Goal: Task Accomplishment & Management: Manage account settings

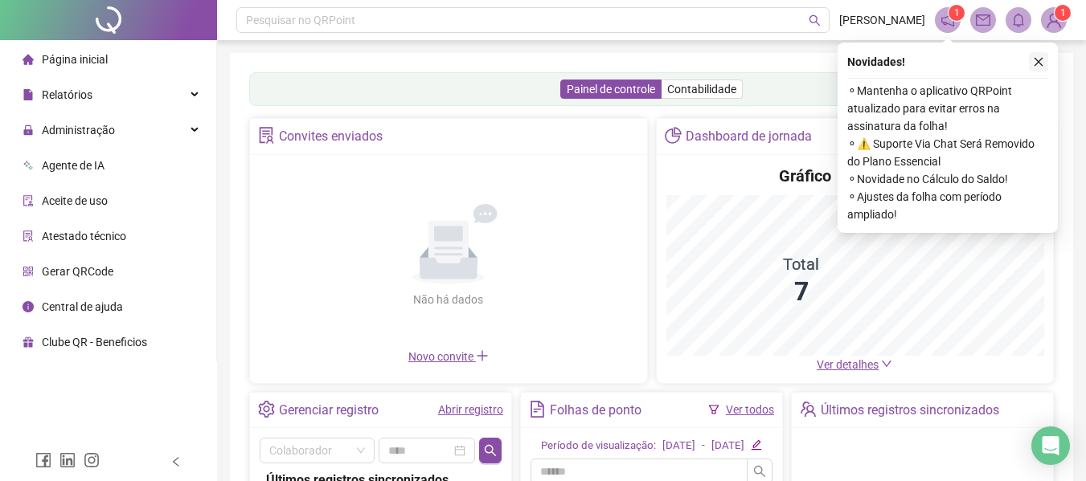
click at [1041, 63] on icon "close" at bounding box center [1038, 61] width 11 height 11
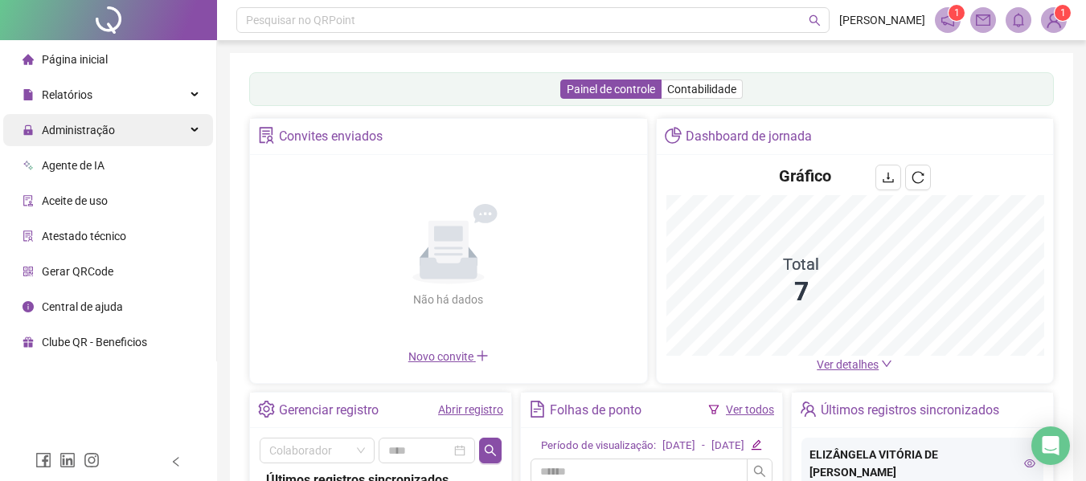
click at [108, 132] on span "Administração" at bounding box center [78, 130] width 73 height 13
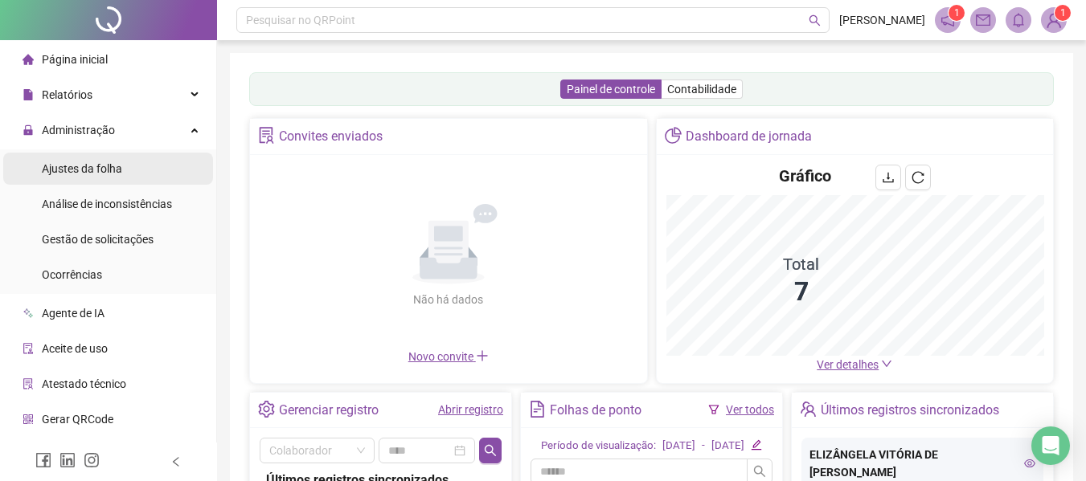
click at [111, 164] on span "Ajustes da folha" at bounding box center [82, 168] width 80 height 13
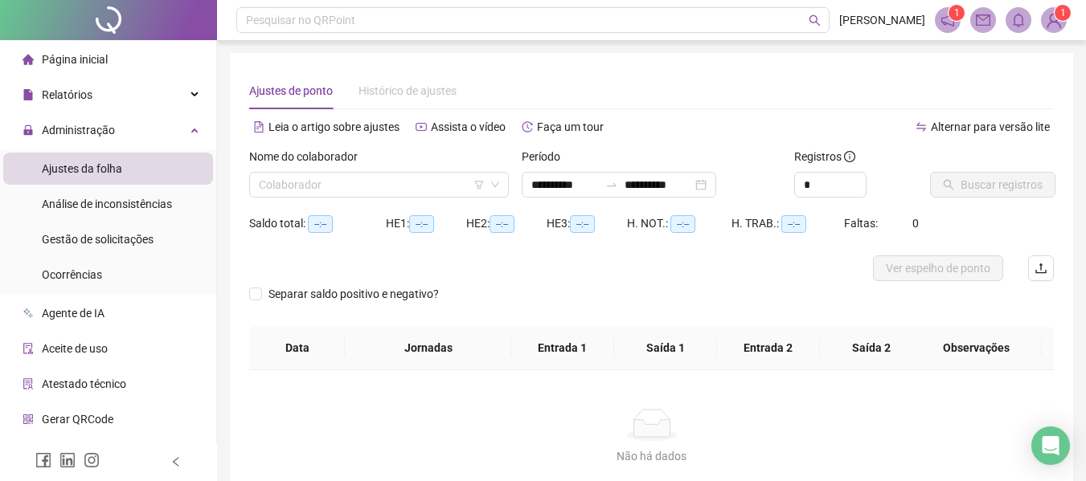
type input "**********"
click at [329, 197] on div "Nome do colaborador Colaborador" at bounding box center [379, 179] width 272 height 63
click at [257, 182] on div "Colaborador" at bounding box center [379, 185] width 260 height 26
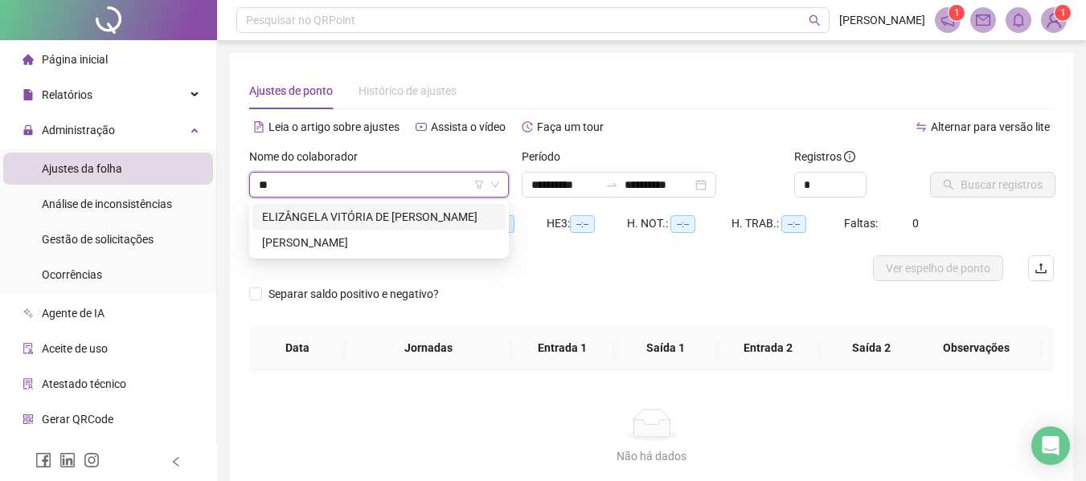
type input "***"
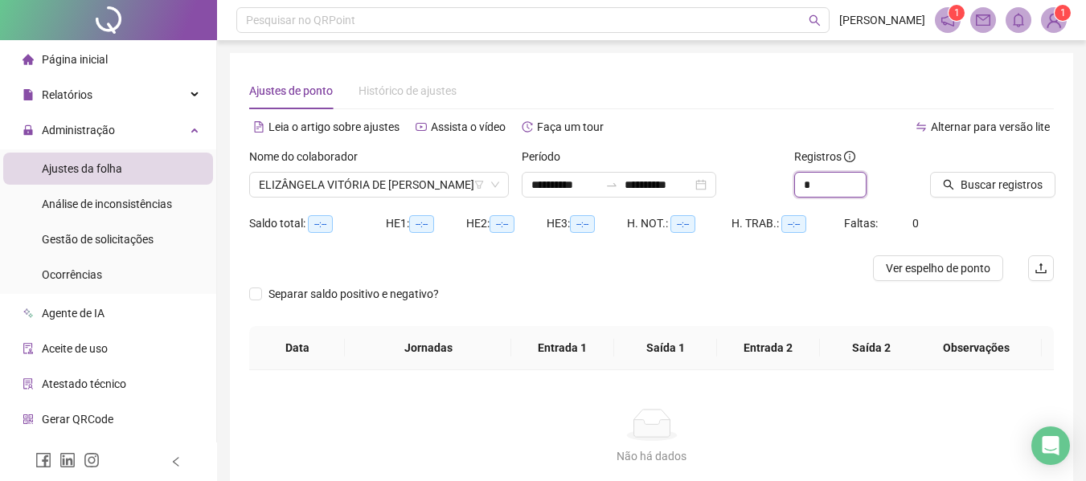
drag, startPoint x: 832, startPoint y: 184, endPoint x: 714, endPoint y: 204, distance: 119.0
click at [715, 203] on div "**********" at bounding box center [651, 179] width 817 height 63
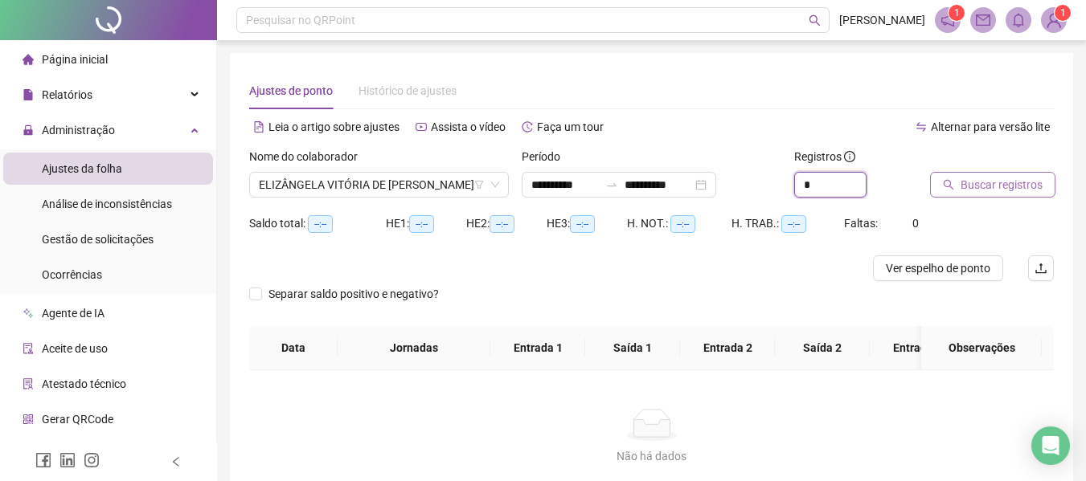
type input "*"
click at [1008, 184] on span "Buscar registros" at bounding box center [1001, 185] width 82 height 18
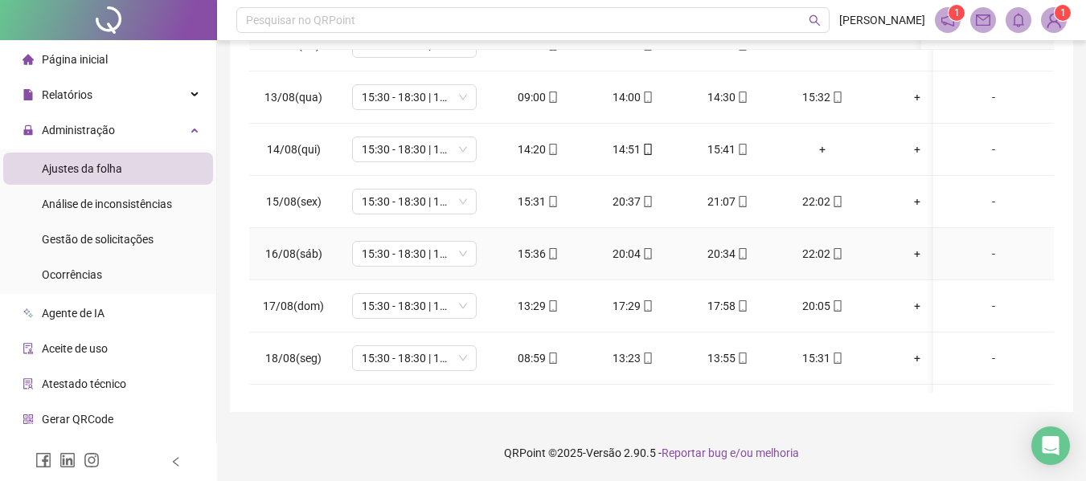
scroll to position [633, 0]
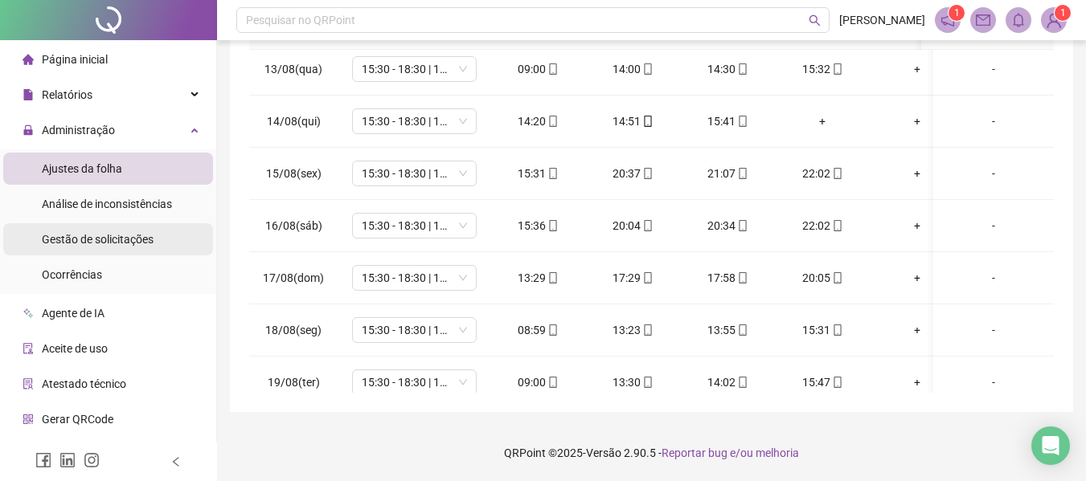
click at [113, 235] on span "Gestão de solicitações" at bounding box center [98, 239] width 112 height 13
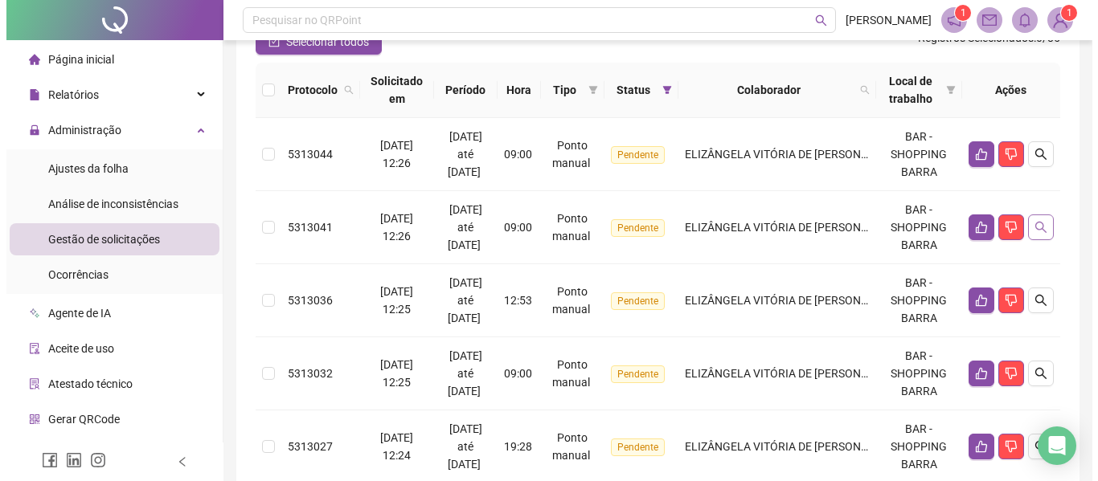
scroll to position [161, 0]
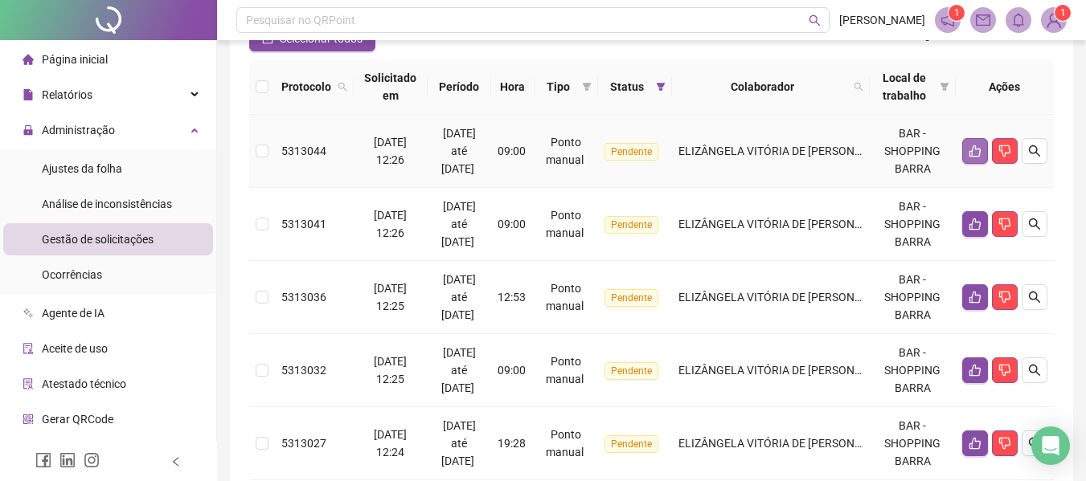
click at [972, 144] on button "button" at bounding box center [975, 151] width 26 height 26
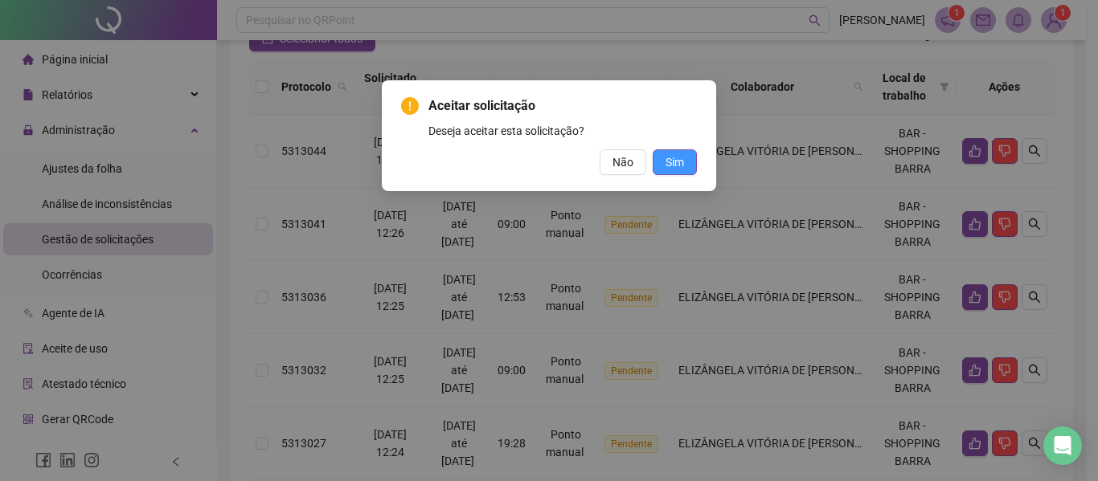
click at [689, 160] on button "Sim" at bounding box center [674, 162] width 44 height 26
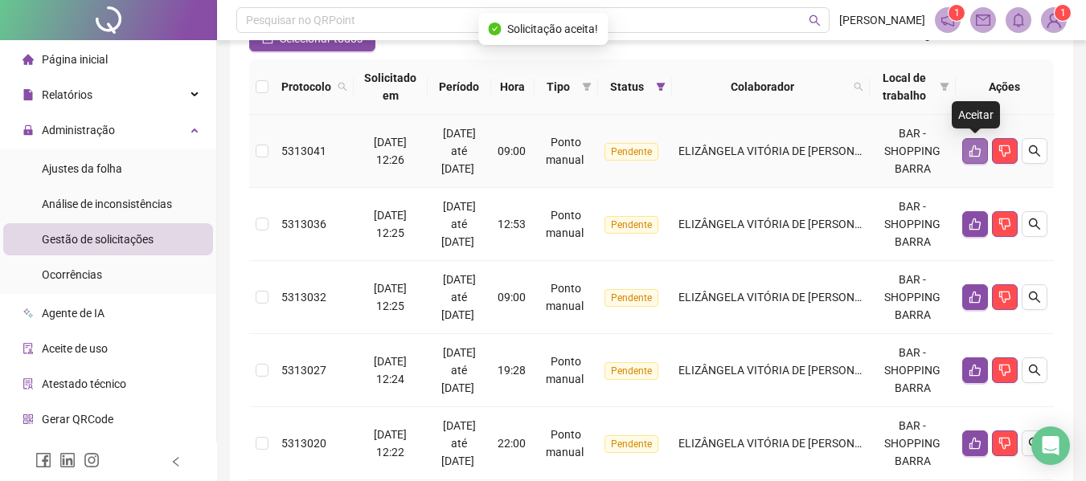
click at [976, 149] on icon "like" at bounding box center [974, 151] width 11 height 12
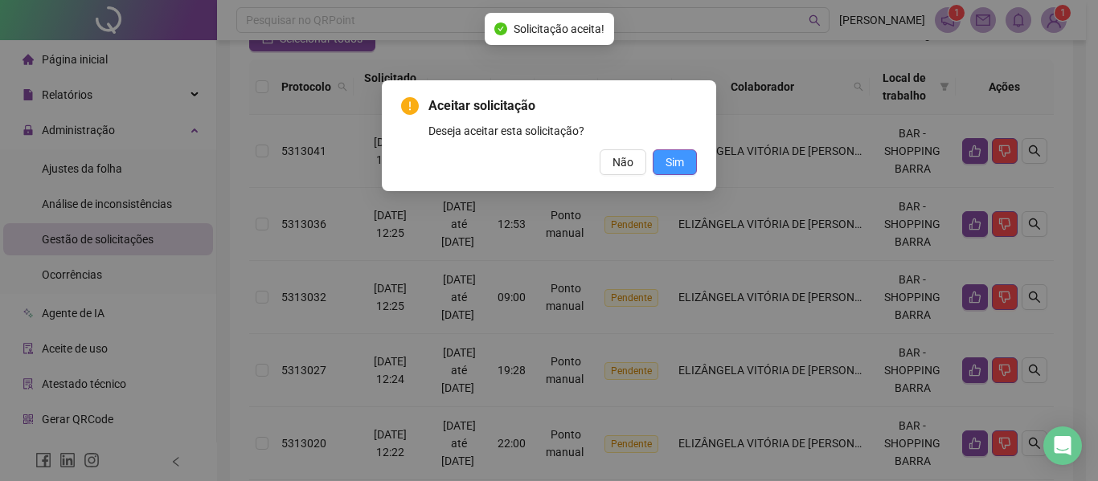
click at [678, 168] on span "Sim" at bounding box center [674, 162] width 18 height 18
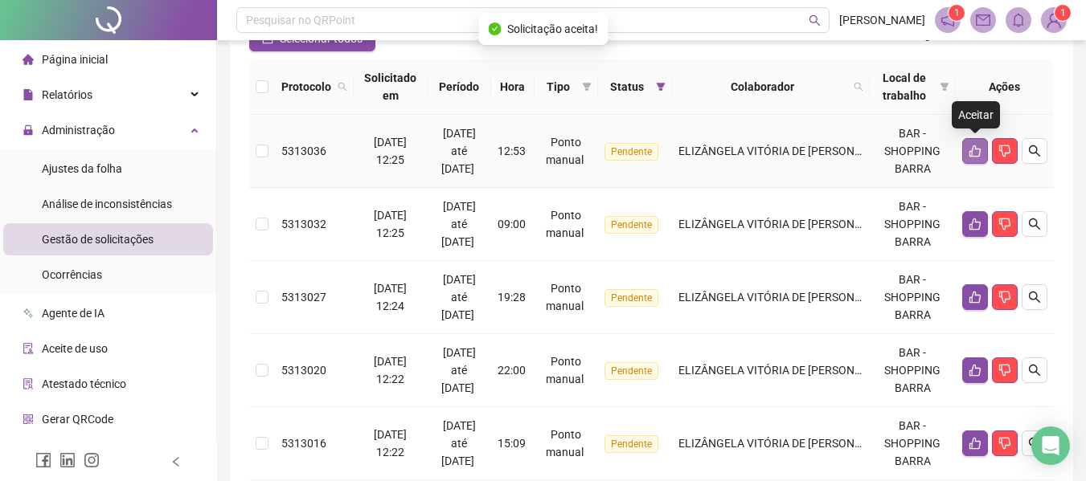
click at [972, 149] on icon "like" at bounding box center [974, 151] width 11 height 12
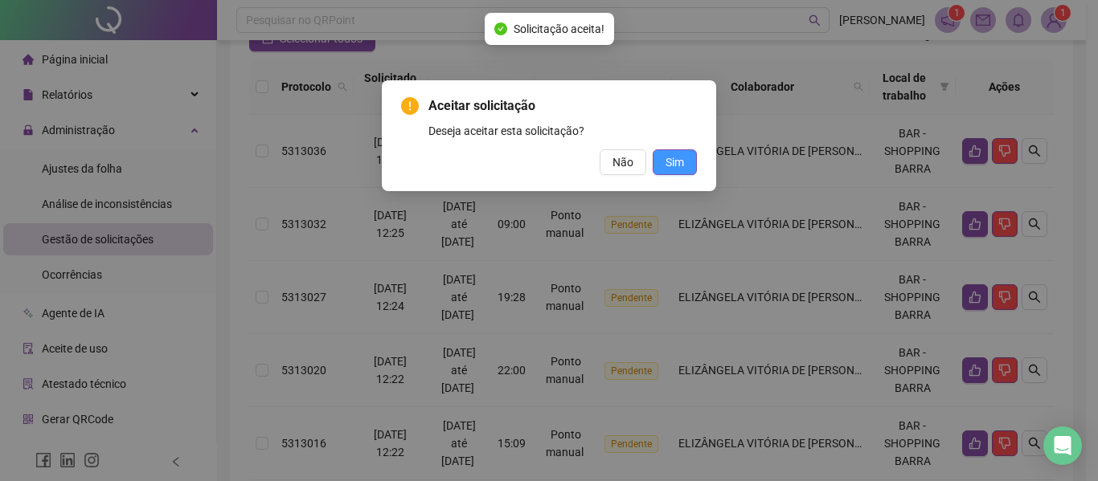
click at [681, 164] on span "Sim" at bounding box center [674, 162] width 18 height 18
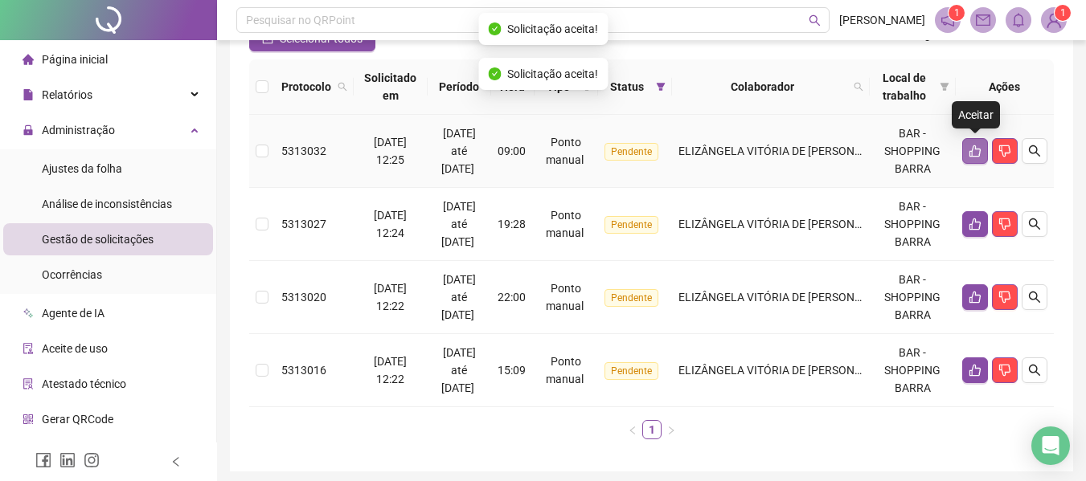
click at [977, 149] on icon "like" at bounding box center [974, 151] width 11 height 12
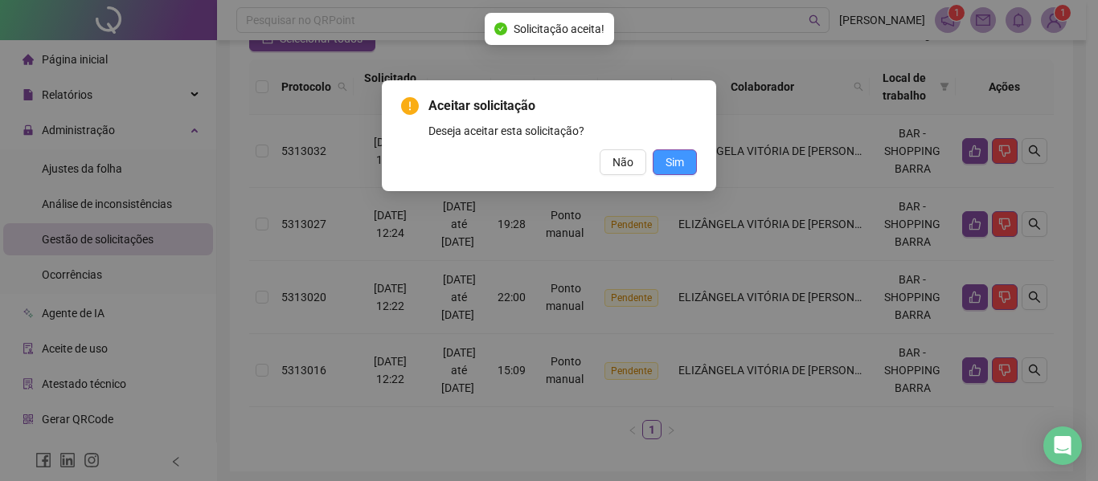
click at [681, 155] on span "Sim" at bounding box center [674, 162] width 18 height 18
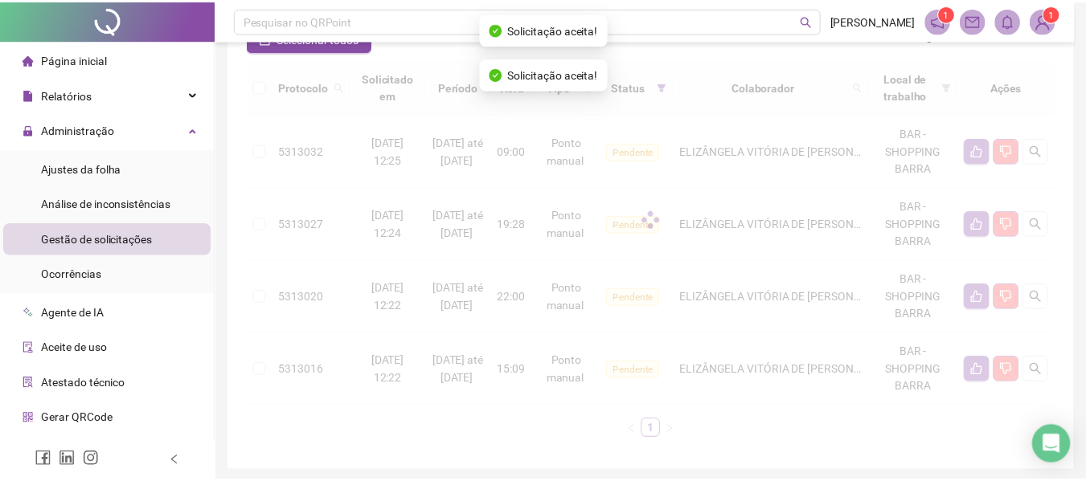
scroll to position [147, 0]
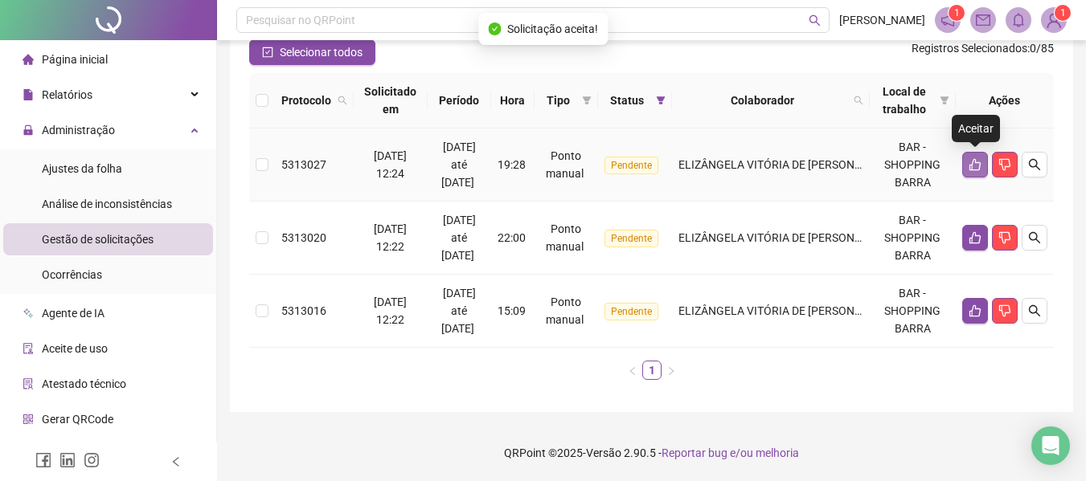
click at [975, 166] on icon "like" at bounding box center [974, 164] width 13 height 13
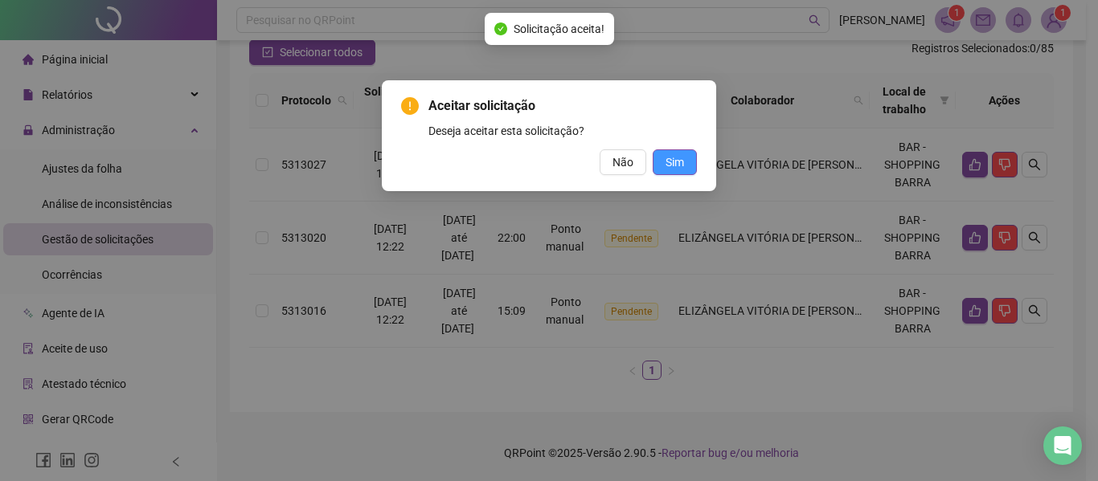
click at [673, 159] on span "Sim" at bounding box center [674, 162] width 18 height 18
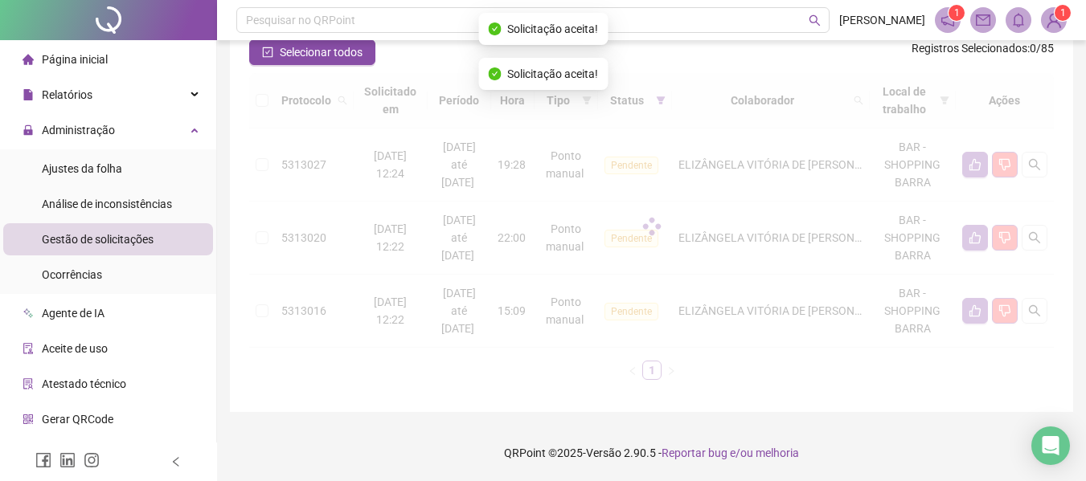
scroll to position [74, 0]
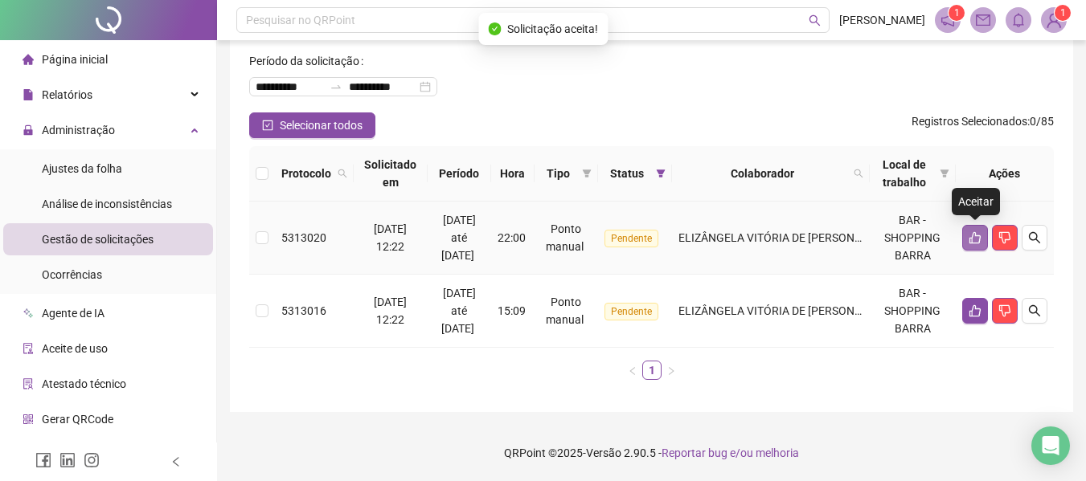
click at [976, 232] on icon "like" at bounding box center [974, 237] width 13 height 13
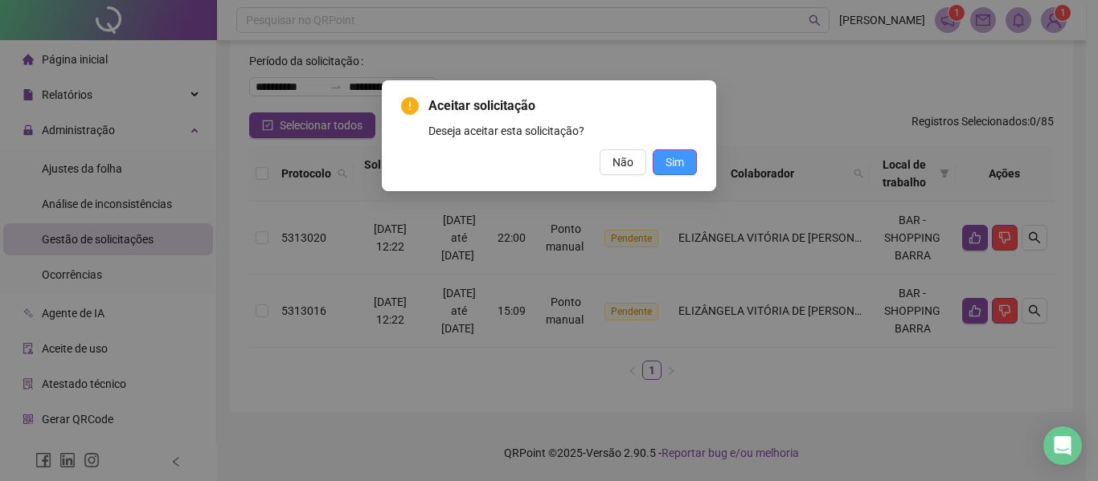
click at [677, 152] on button "Sim" at bounding box center [674, 162] width 44 height 26
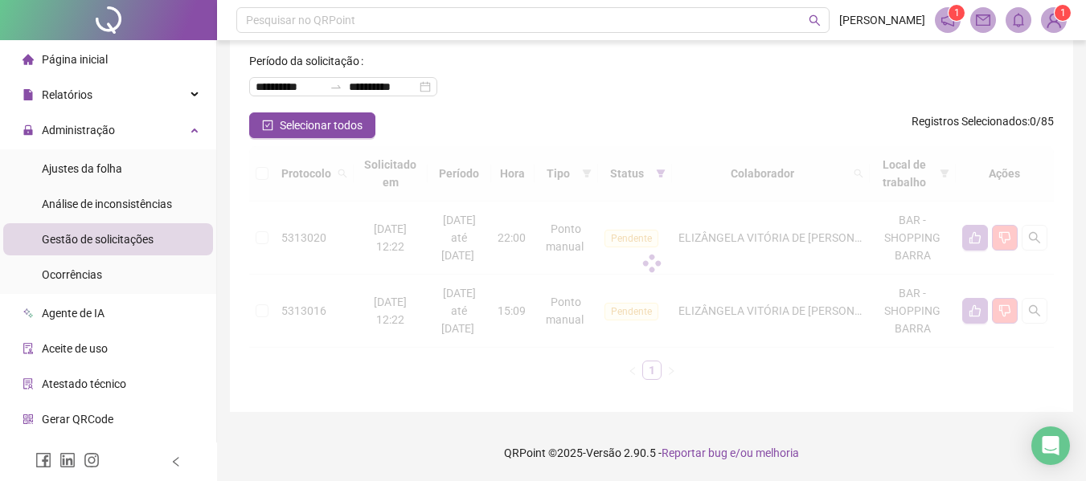
scroll to position [1, 0]
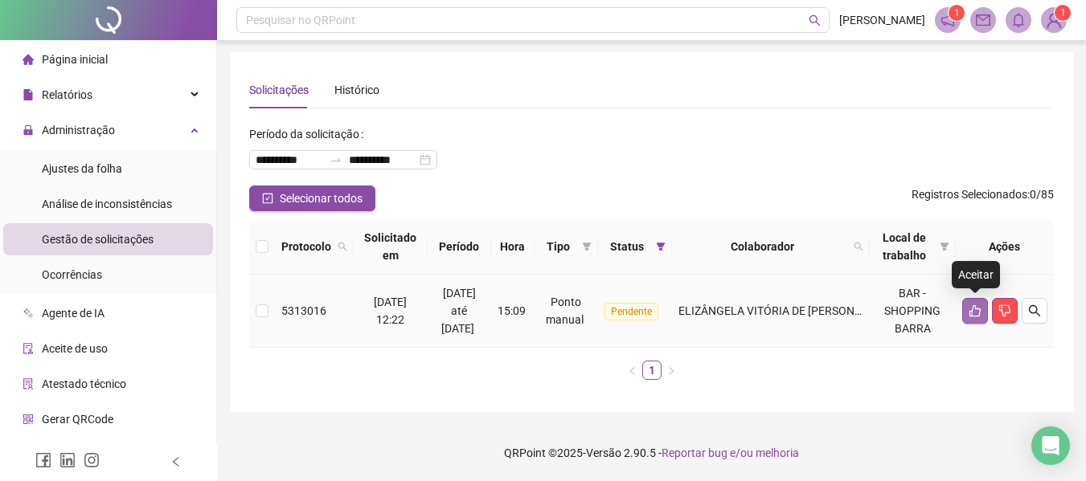
click at [976, 310] on icon "like" at bounding box center [974, 311] width 13 height 13
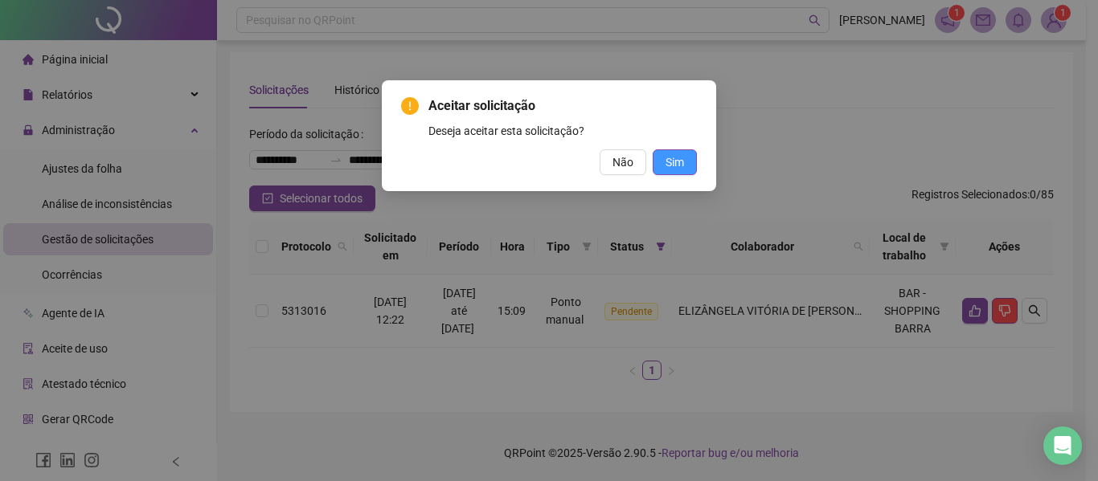
click at [681, 157] on span "Sim" at bounding box center [674, 162] width 18 height 18
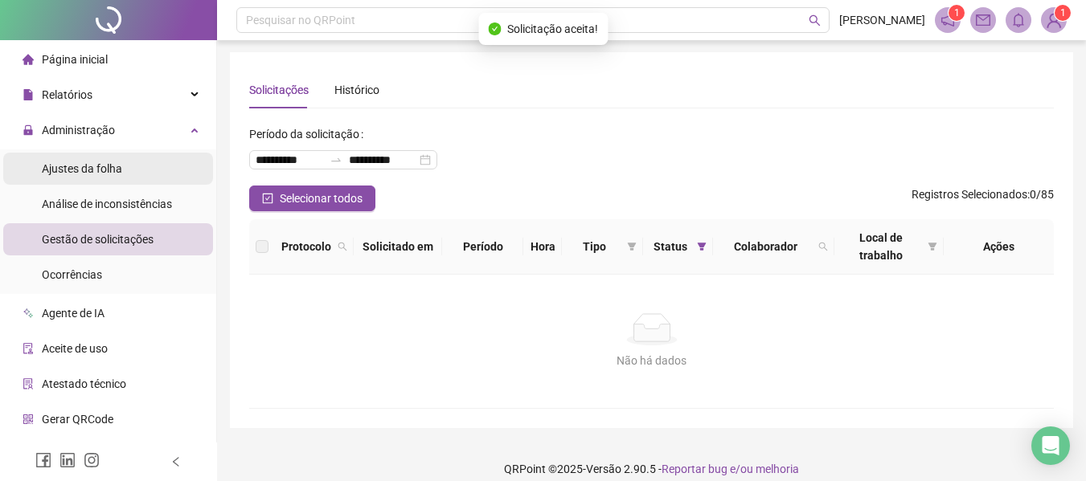
click at [62, 170] on span "Ajustes da folha" at bounding box center [82, 168] width 80 height 13
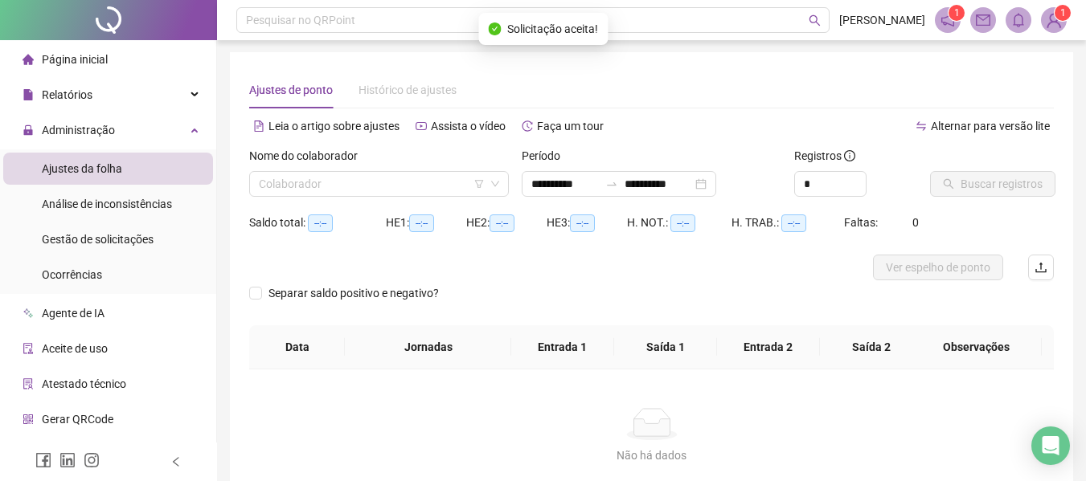
type input "**********"
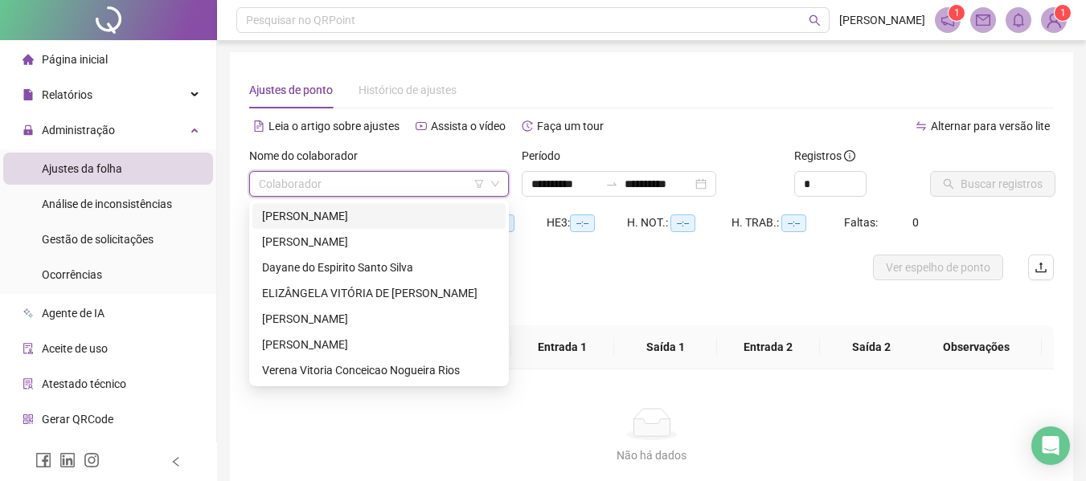
click at [325, 187] on input "search" at bounding box center [372, 184] width 226 height 24
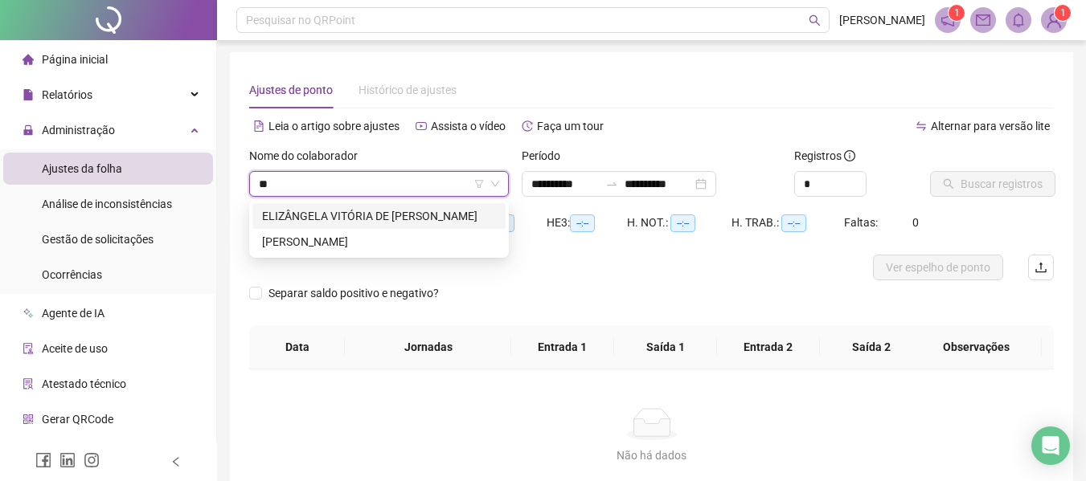
type input "***"
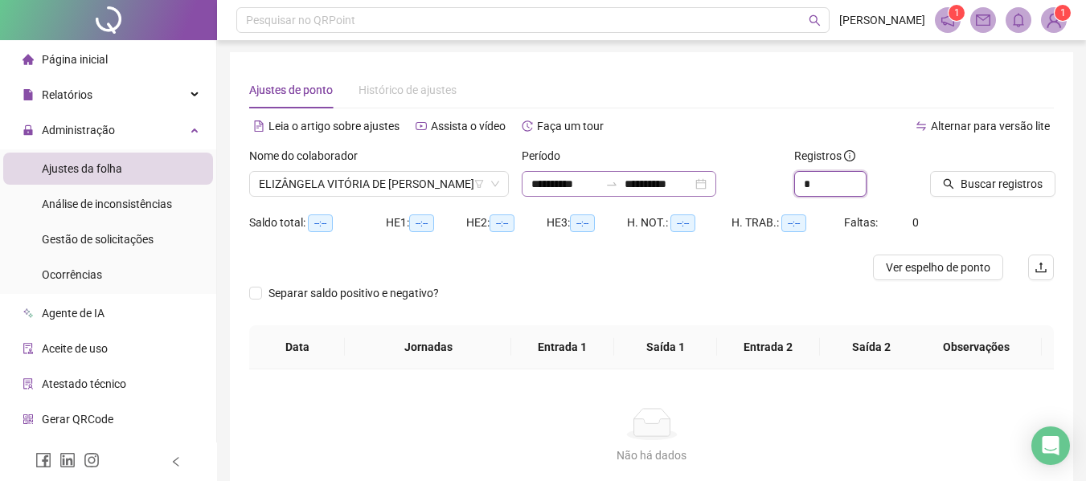
drag, startPoint x: 818, startPoint y: 191, endPoint x: 721, endPoint y: 185, distance: 97.4
click at [721, 185] on div "**********" at bounding box center [651, 178] width 817 height 63
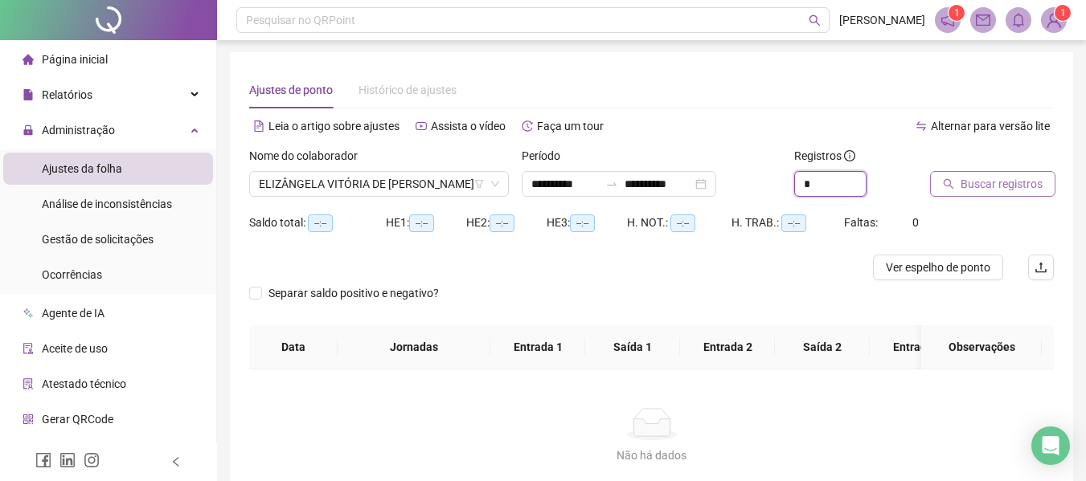
type input "*"
click at [969, 188] on span "Buscar registros" at bounding box center [1001, 184] width 82 height 18
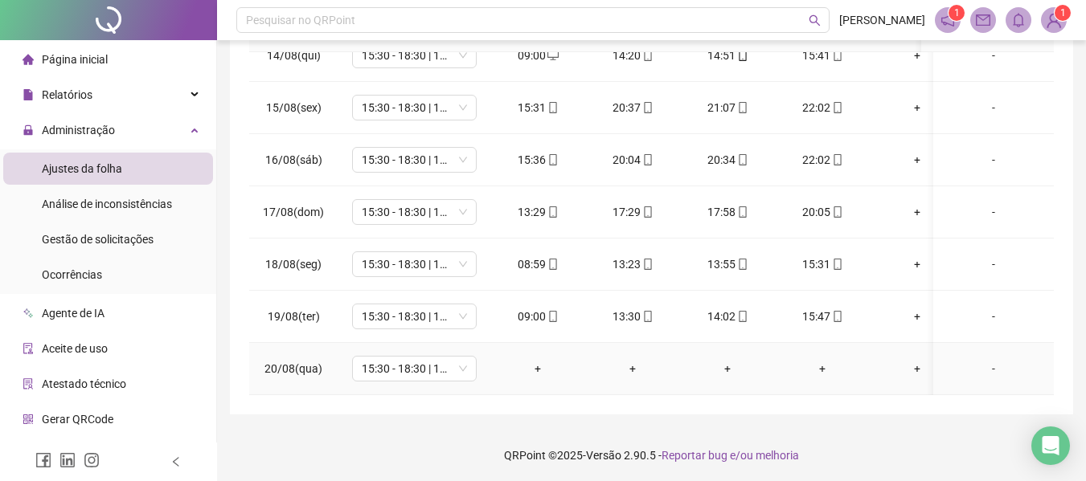
scroll to position [340, 0]
click at [464, 354] on span "15:30 - 18:30 | 19:00 - 22:00" at bounding box center [414, 366] width 105 height 24
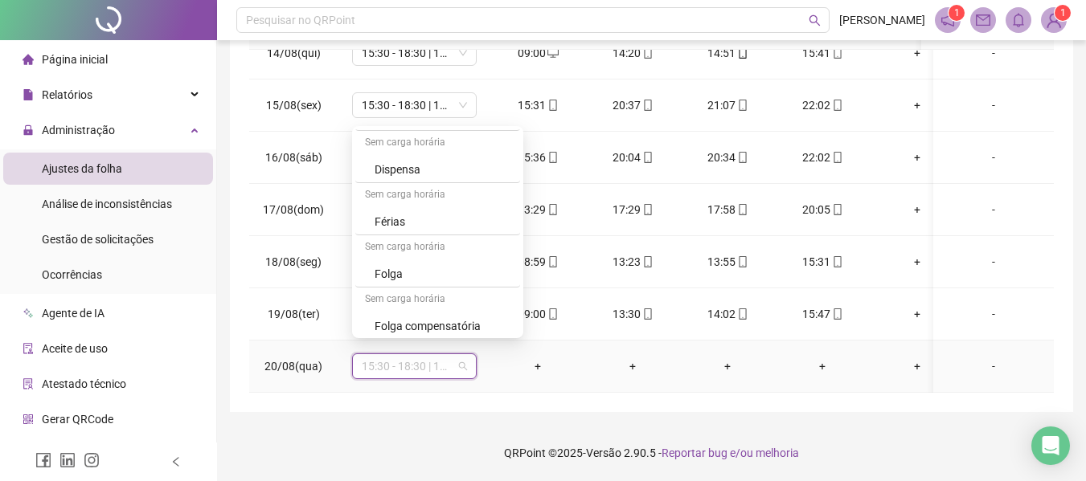
scroll to position [1836, 0]
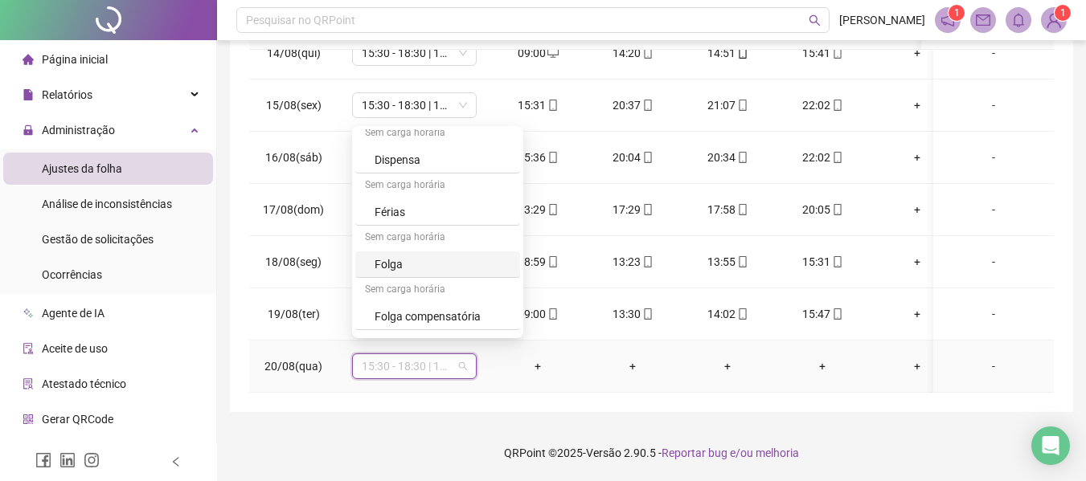
click at [432, 254] on div "Folga" at bounding box center [437, 265] width 165 height 27
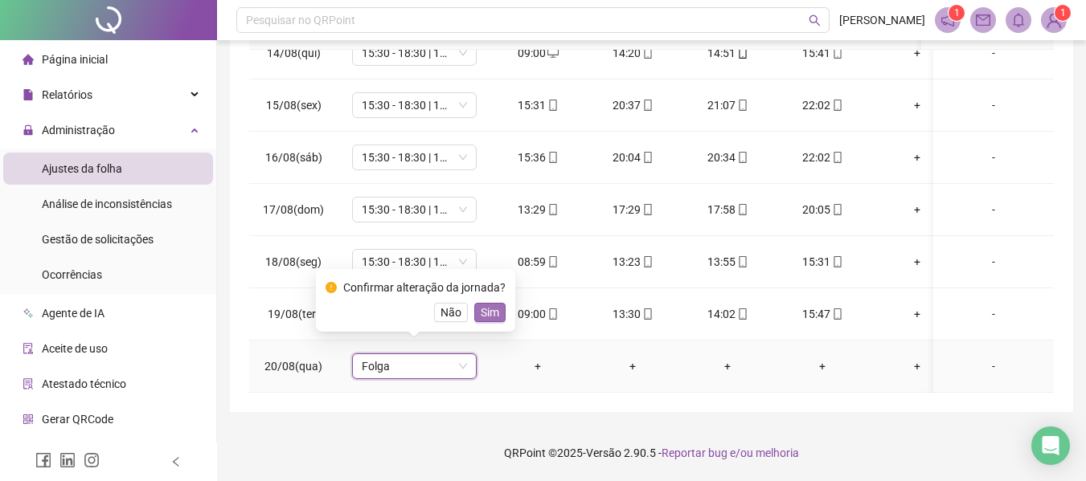
click at [491, 305] on span "Sim" at bounding box center [490, 313] width 18 height 18
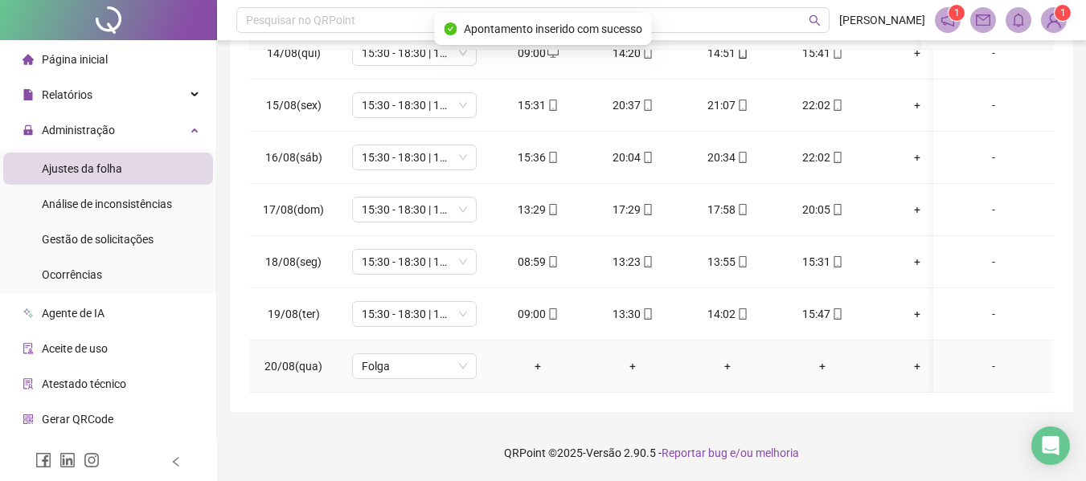
click at [966, 345] on td "-" at bounding box center [993, 367] width 121 height 52
click at [988, 358] on div "-" at bounding box center [993, 367] width 95 height 18
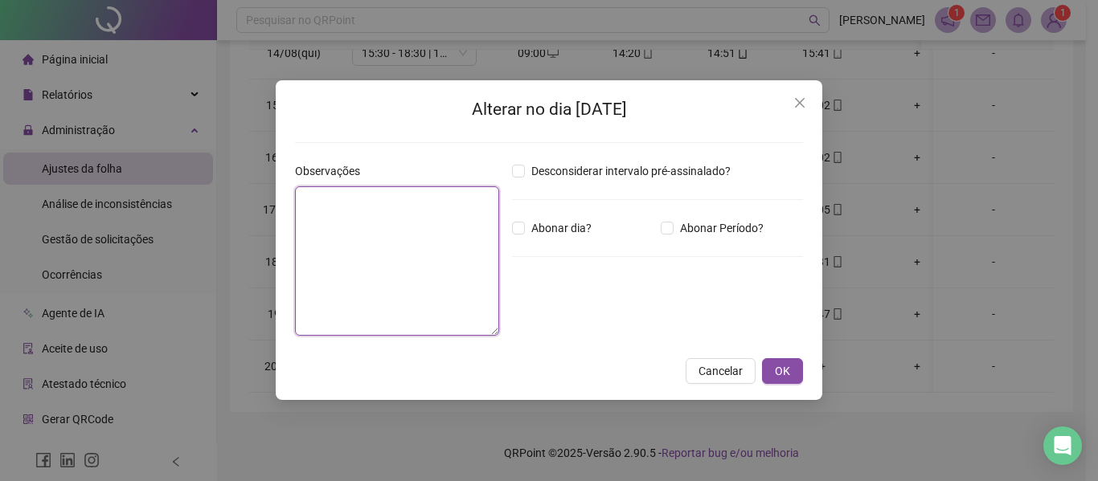
click at [439, 255] on textarea at bounding box center [397, 260] width 204 height 149
type textarea "**********"
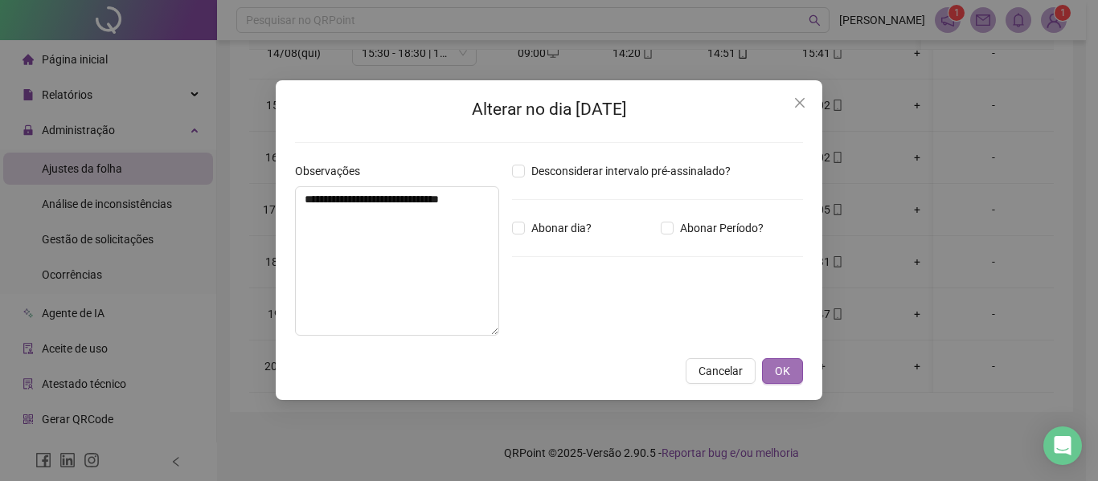
click at [790, 376] on button "OK" at bounding box center [782, 371] width 41 height 26
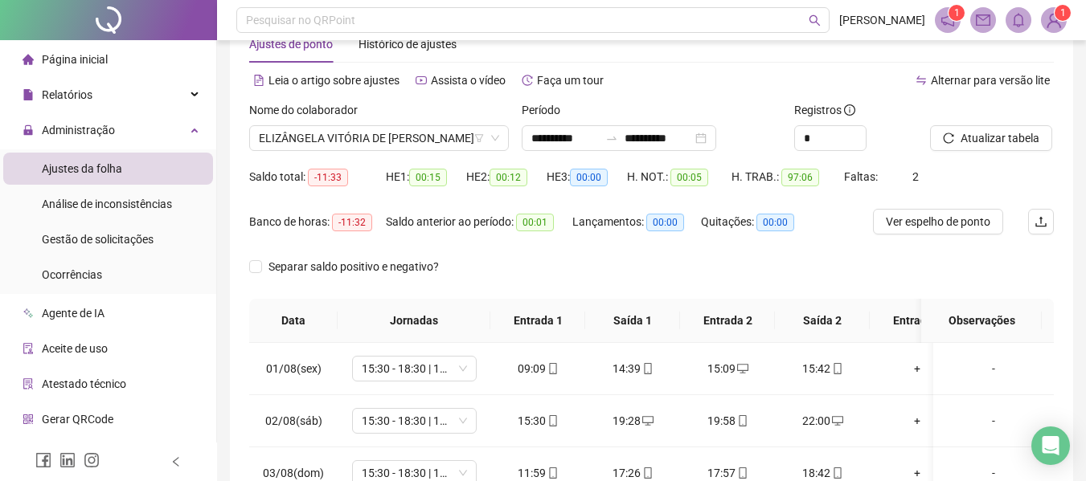
scroll to position [18, 0]
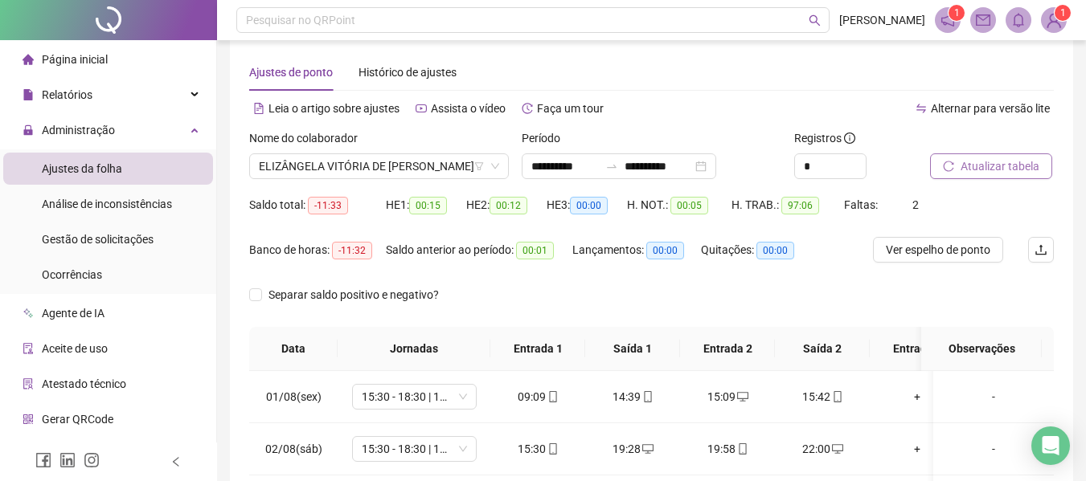
click at [1001, 172] on span "Atualizar tabela" at bounding box center [999, 166] width 79 height 18
click at [458, 165] on span "ELIZÂNGELA VITÓRIA DE [PERSON_NAME]" at bounding box center [379, 166] width 240 height 24
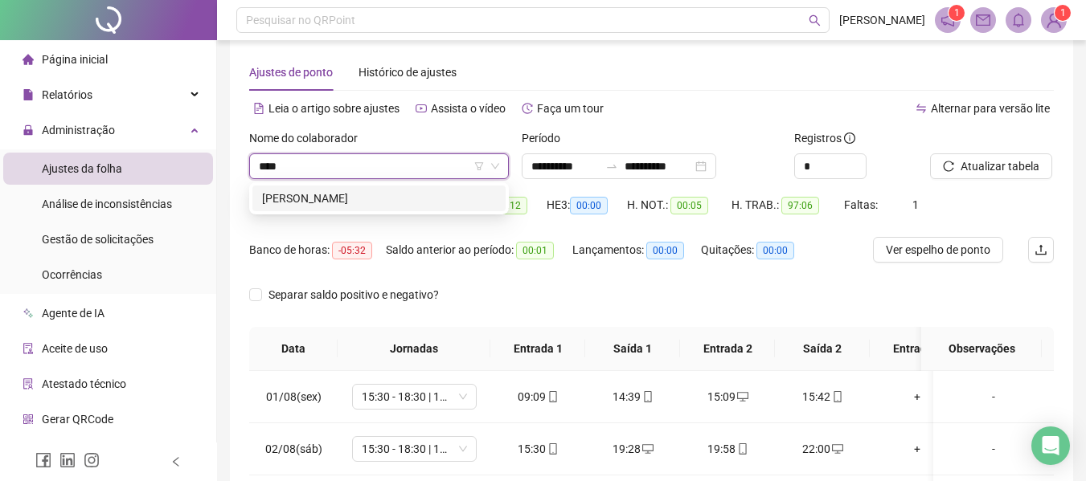
type input "*****"
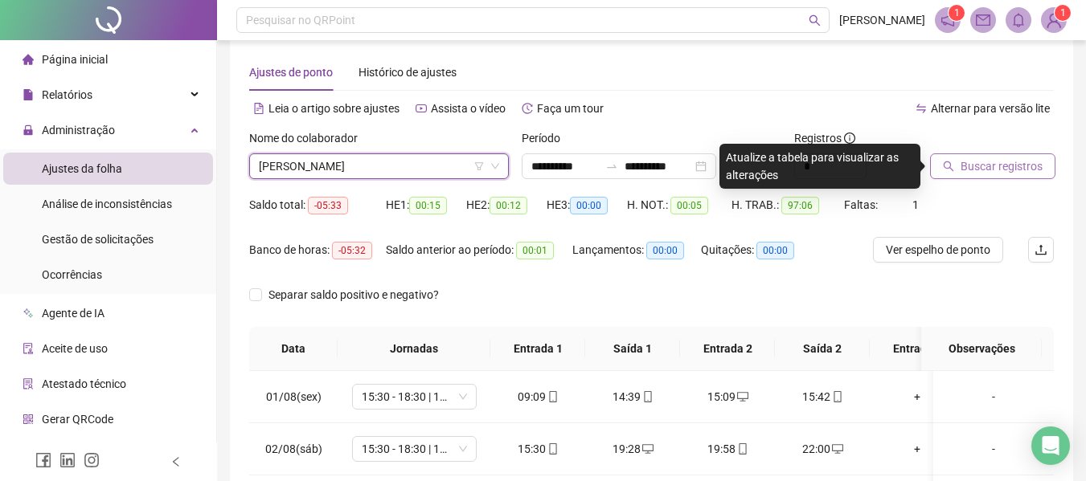
click at [979, 167] on span "Buscar registros" at bounding box center [1001, 166] width 82 height 18
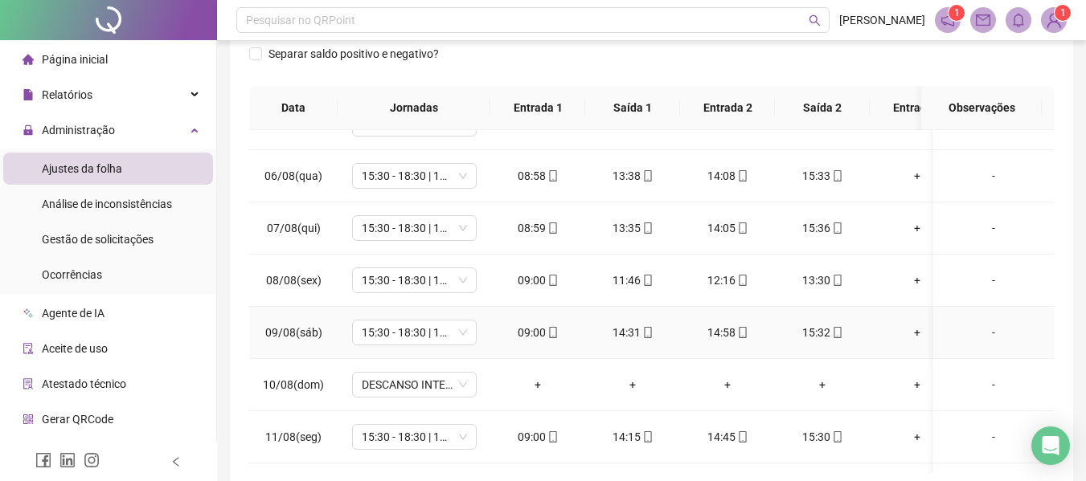
scroll to position [161, 0]
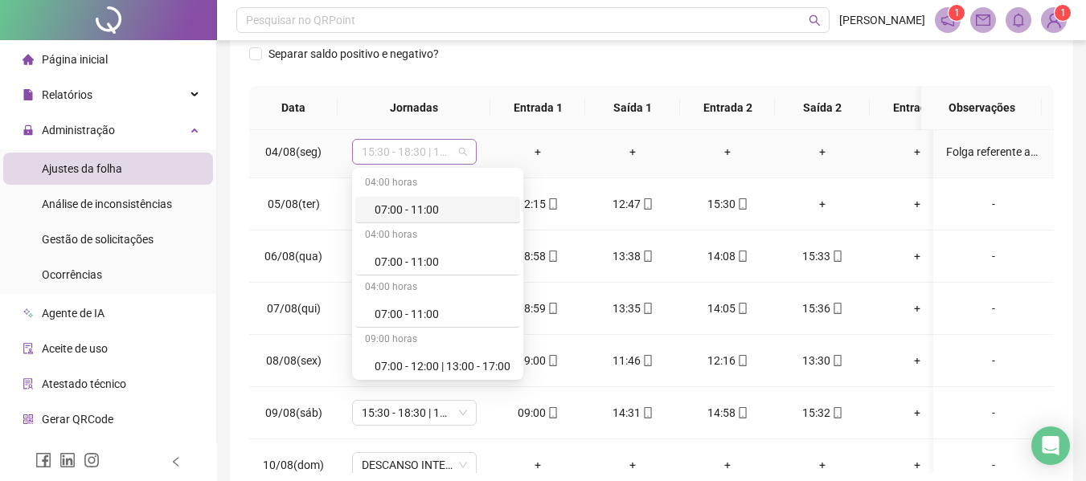
click at [465, 154] on span "15:30 - 18:30 | 19:00 - 22:00" at bounding box center [414, 152] width 105 height 24
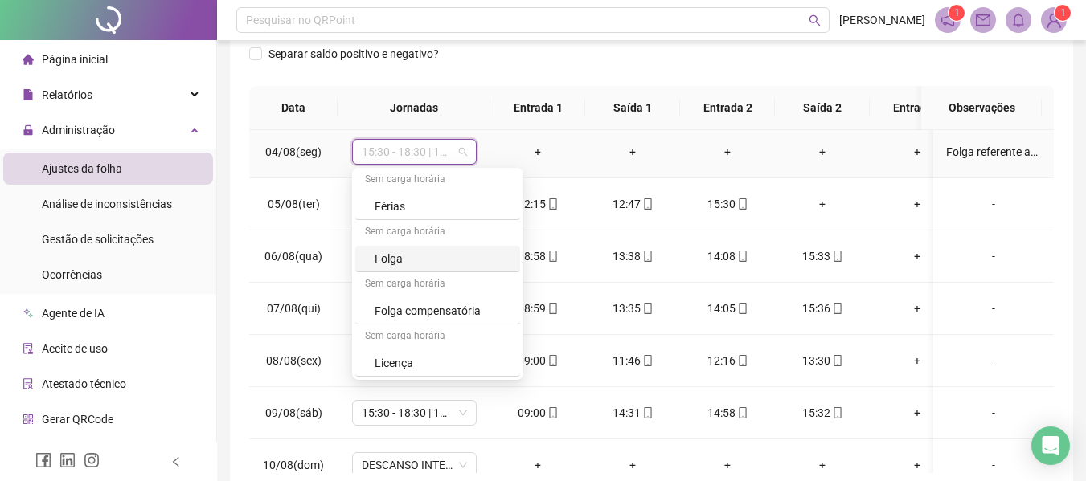
click at [447, 260] on div "Folga" at bounding box center [442, 259] width 136 height 18
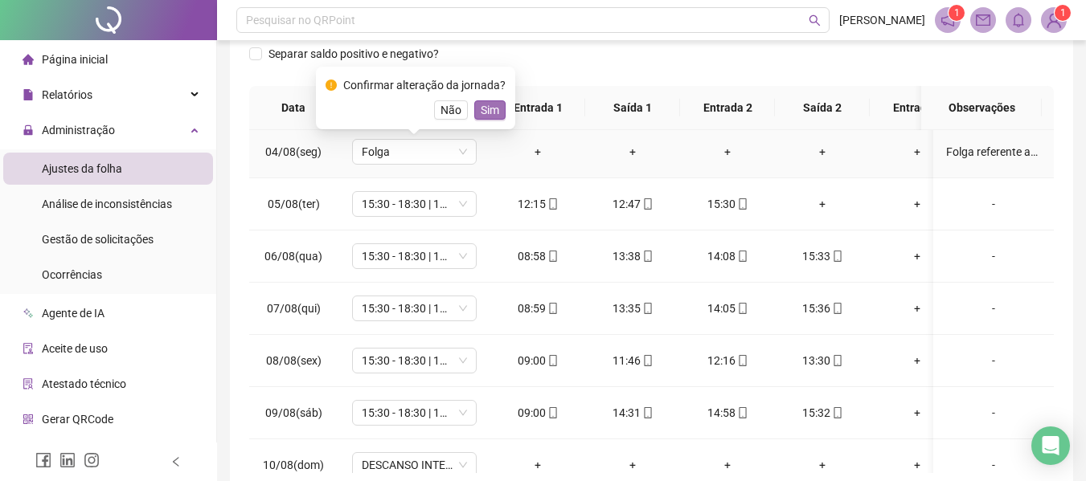
click at [488, 114] on span "Sim" at bounding box center [490, 110] width 18 height 18
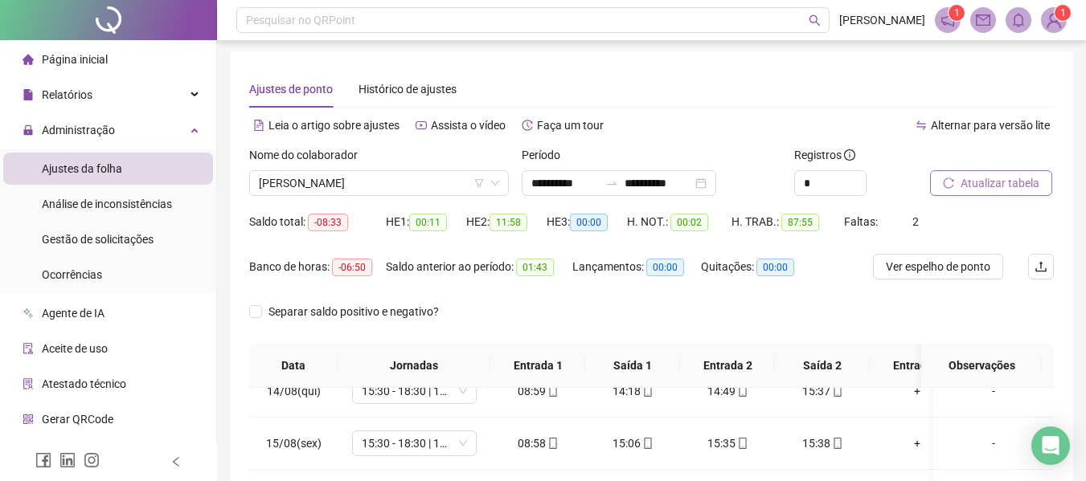
scroll to position [0, 0]
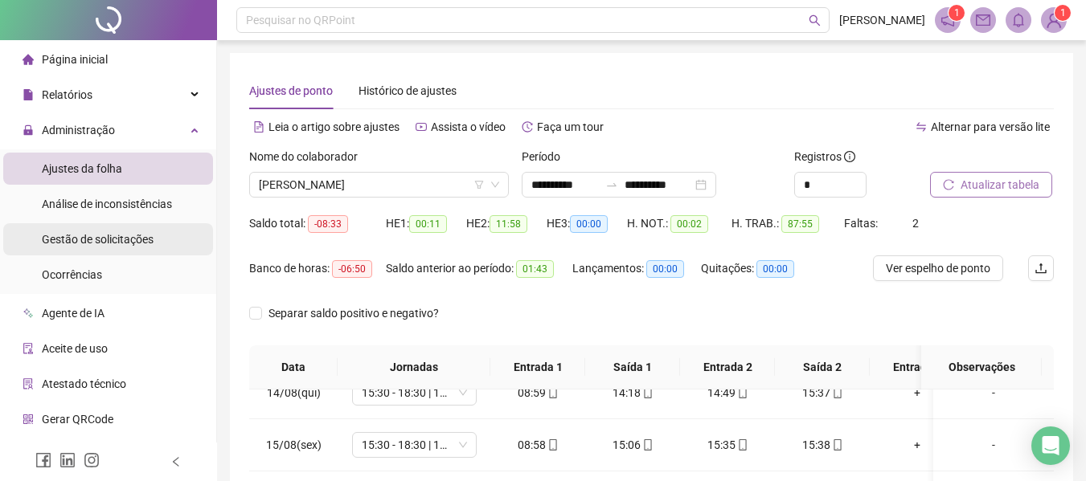
click at [108, 237] on span "Gestão de solicitações" at bounding box center [98, 239] width 112 height 13
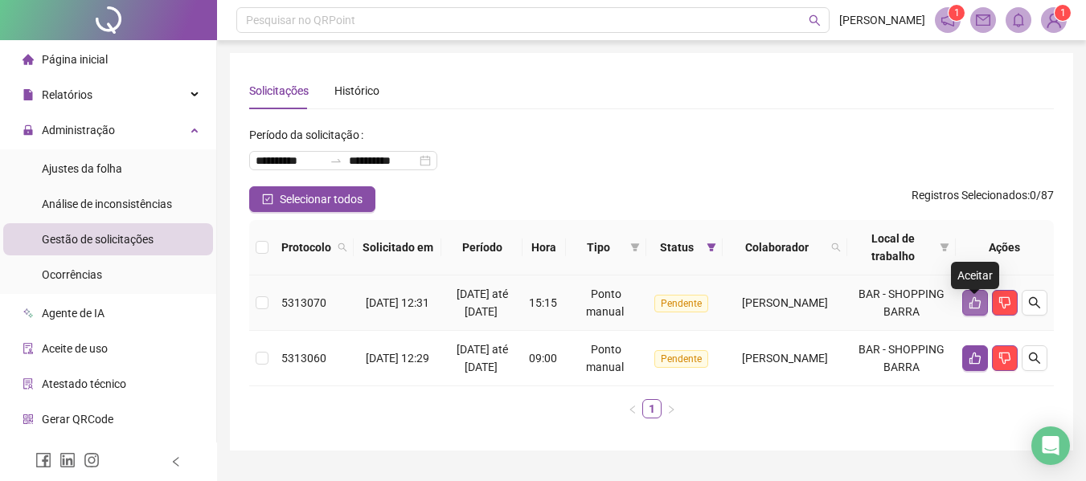
click at [972, 309] on icon "like" at bounding box center [974, 303] width 11 height 12
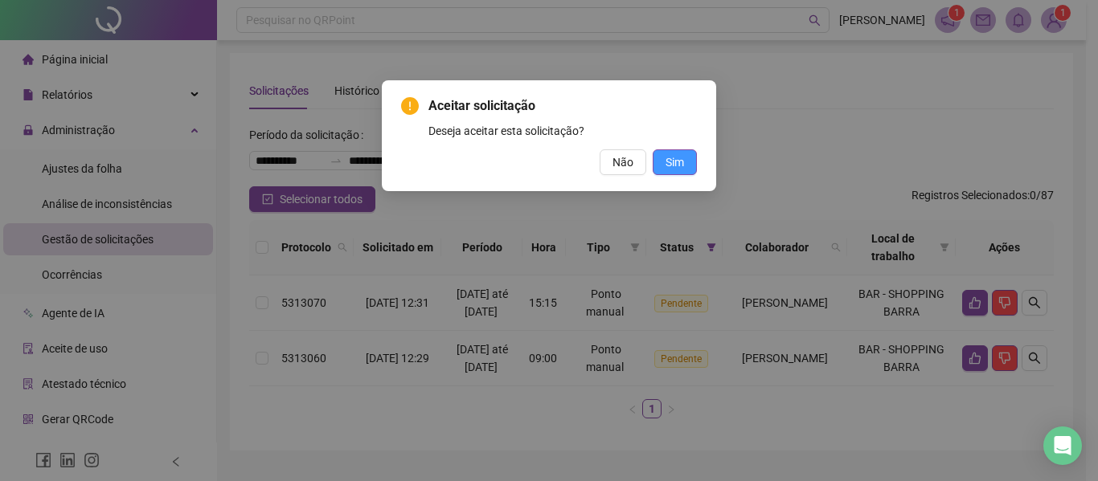
click at [689, 154] on button "Sim" at bounding box center [674, 162] width 44 height 26
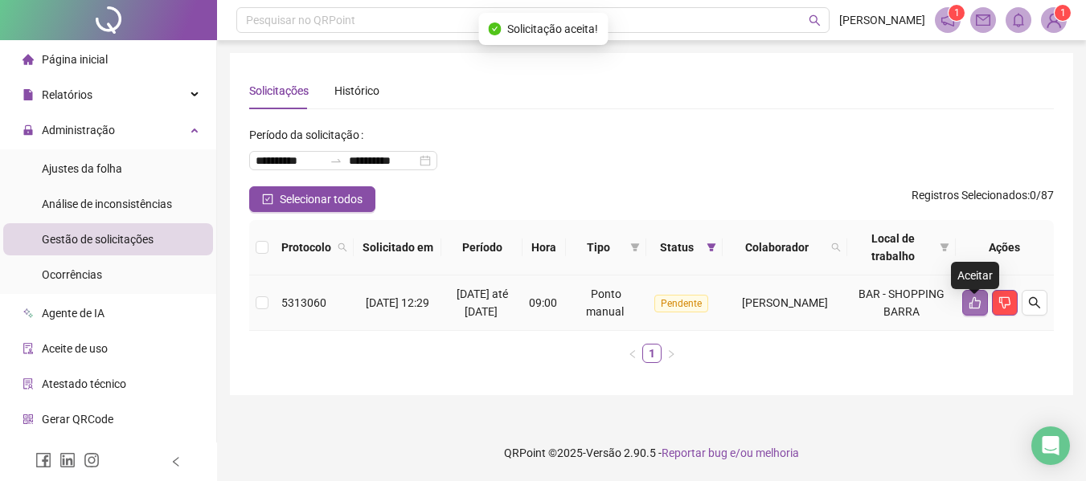
click at [972, 309] on icon "like" at bounding box center [974, 303] width 11 height 12
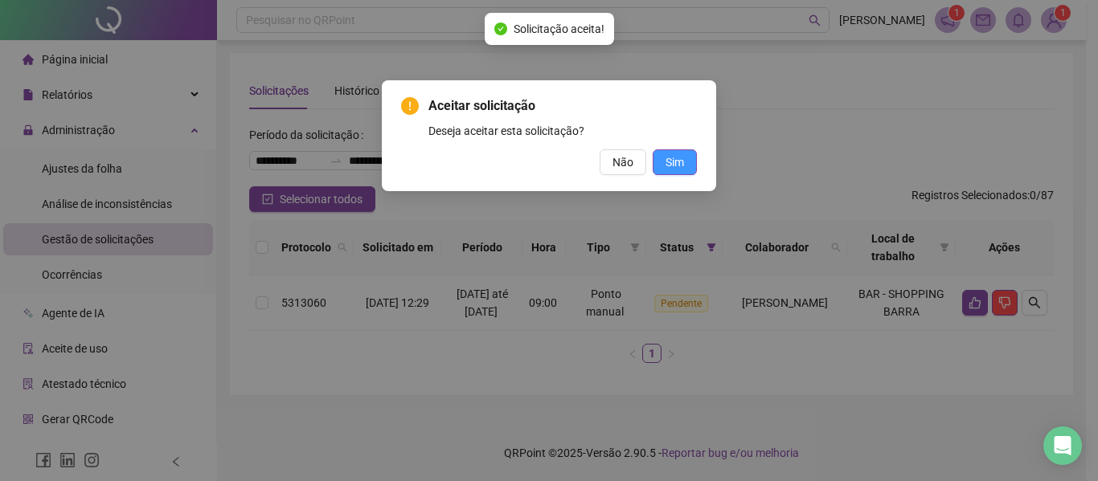
click at [672, 160] on span "Sim" at bounding box center [674, 162] width 18 height 18
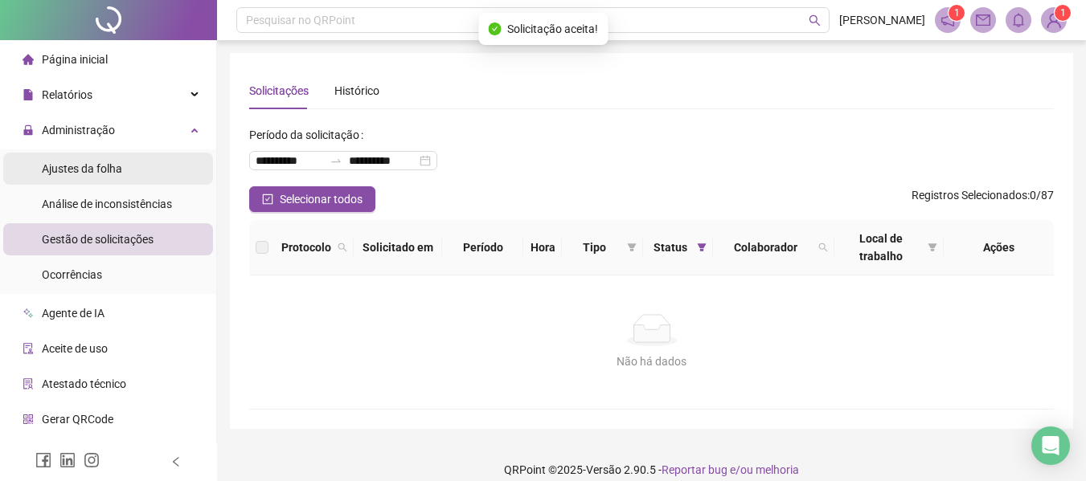
click at [107, 162] on span "Ajustes da folha" at bounding box center [82, 168] width 80 height 13
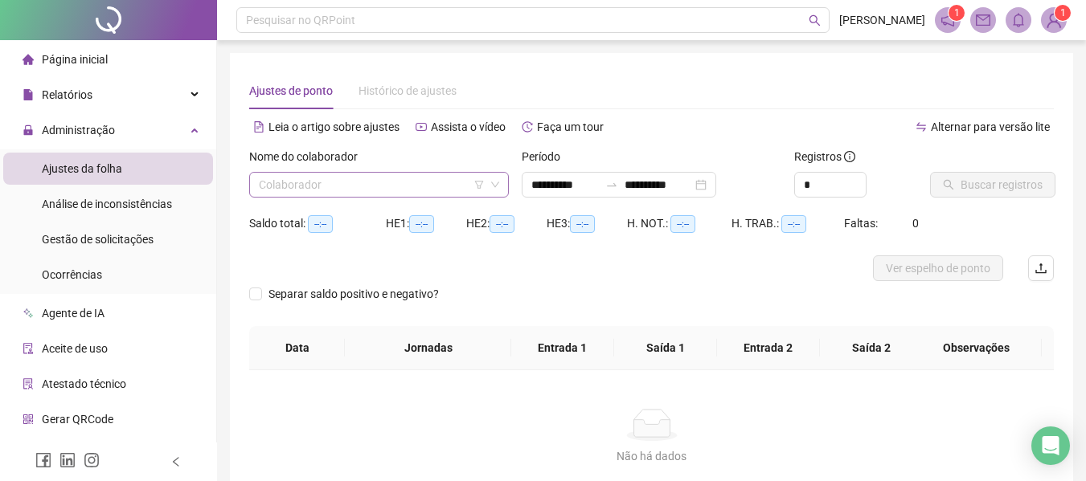
click at [354, 182] on input "search" at bounding box center [372, 185] width 226 height 24
type input "**********"
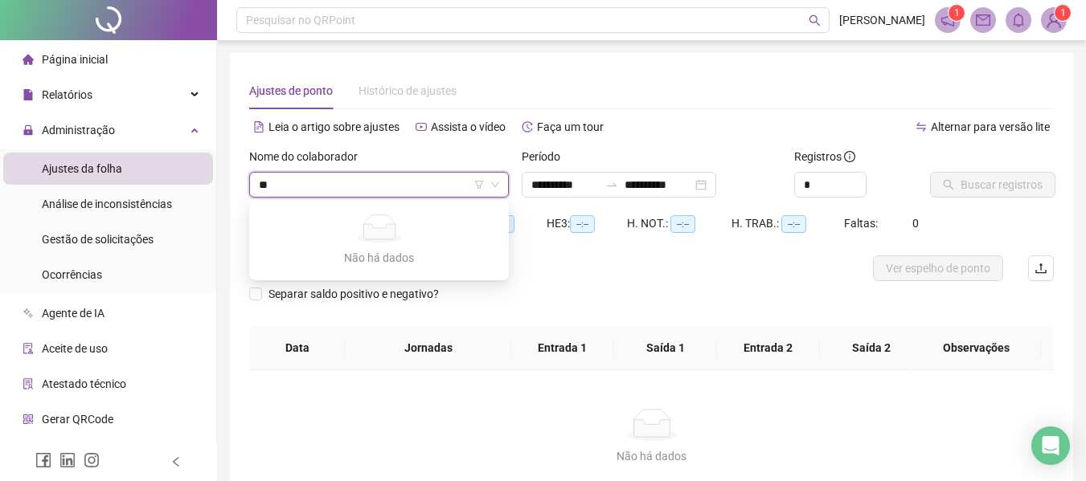
type input "***"
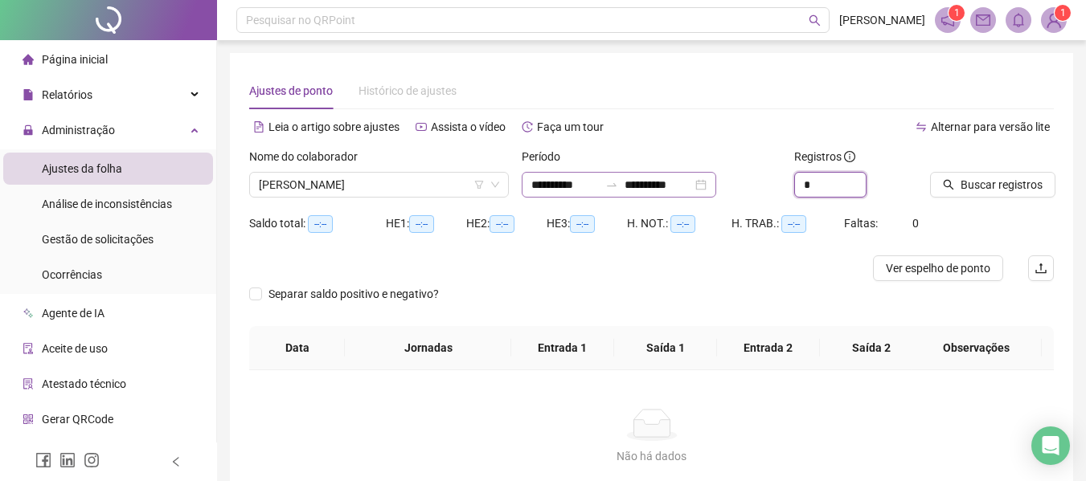
drag, startPoint x: 750, startPoint y: 171, endPoint x: 725, endPoint y: 172, distance: 24.9
click at [732, 170] on div "**********" at bounding box center [651, 179] width 817 height 63
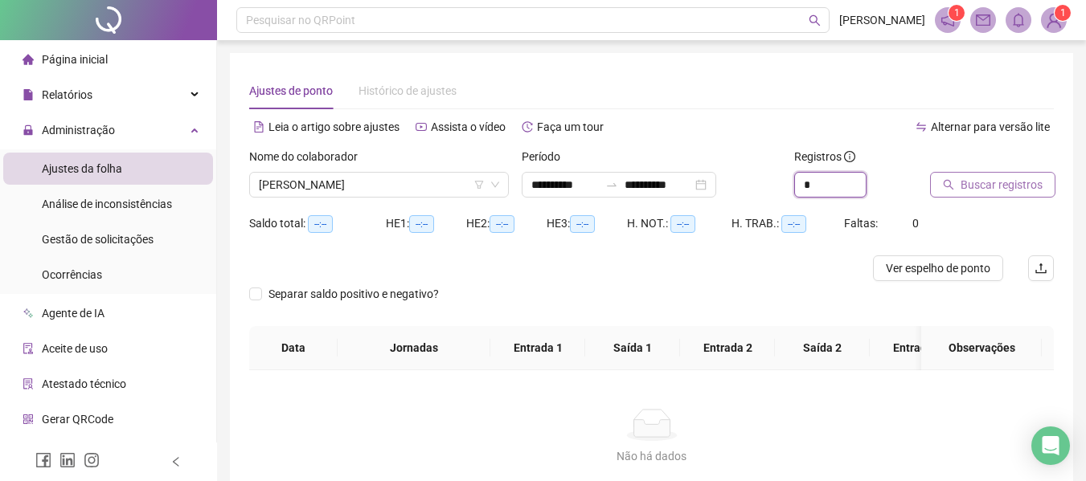
type input "*"
click at [979, 180] on span "Buscar registros" at bounding box center [1001, 185] width 82 height 18
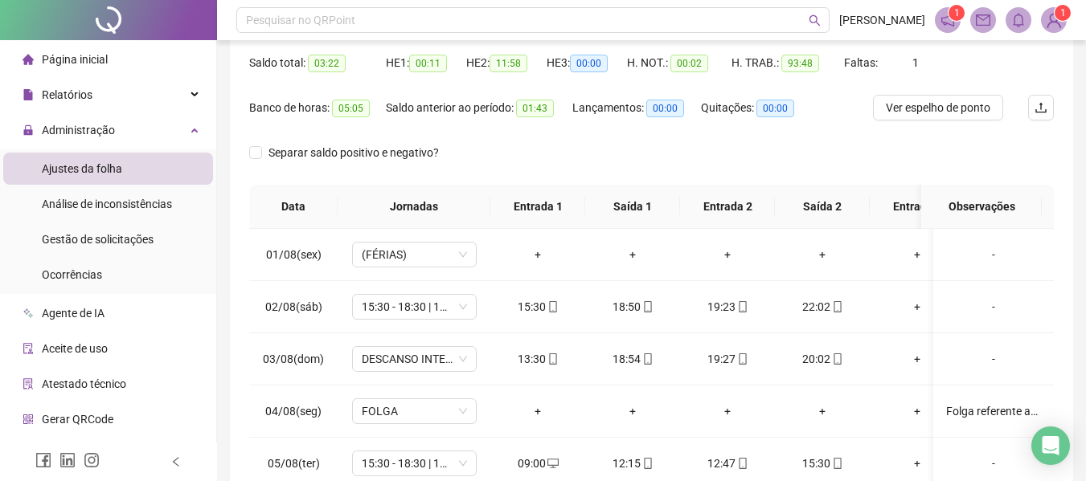
scroll to position [241, 0]
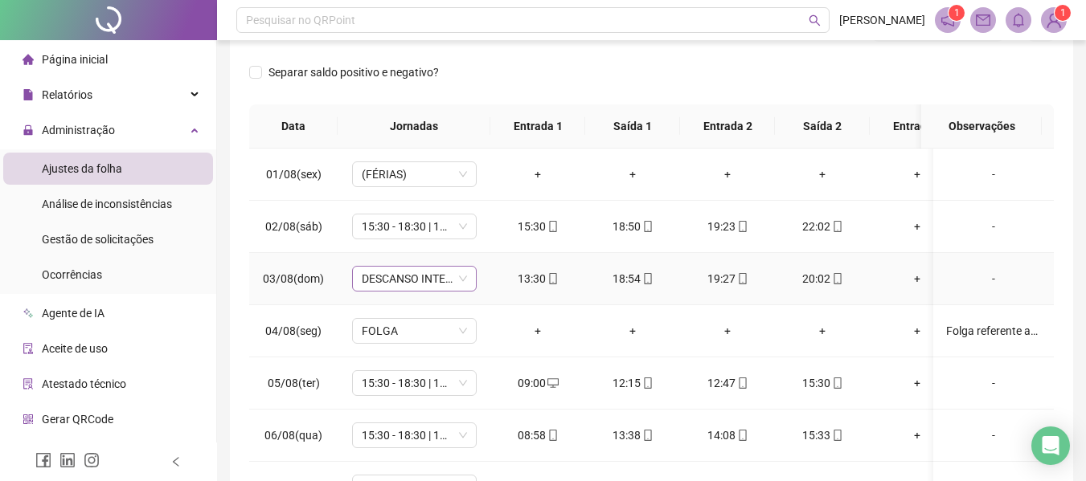
click at [459, 278] on span "DESCANSO INTER-JORNADA" at bounding box center [414, 279] width 105 height 24
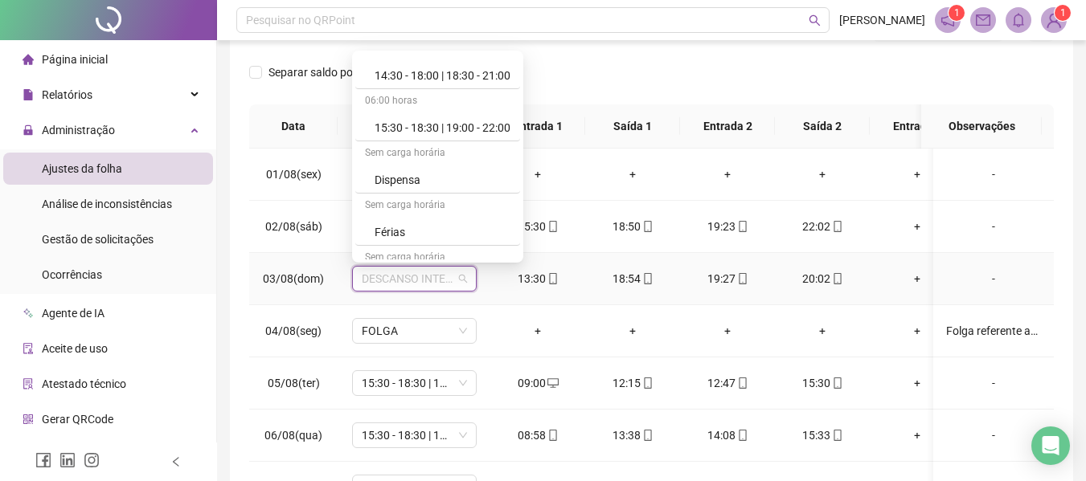
scroll to position [1732, 0]
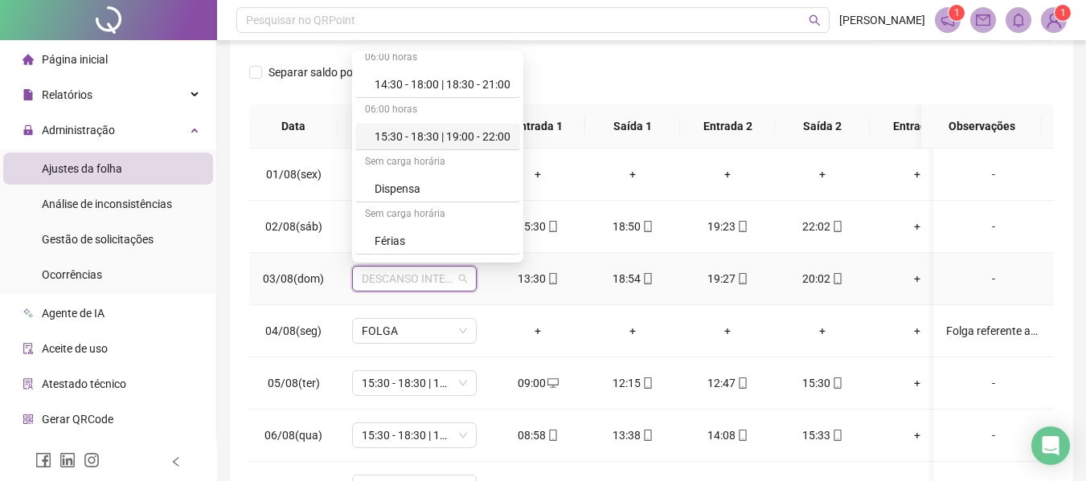
click at [478, 130] on div "15:30 - 18:30 | 19:00 - 22:00" at bounding box center [442, 137] width 136 height 18
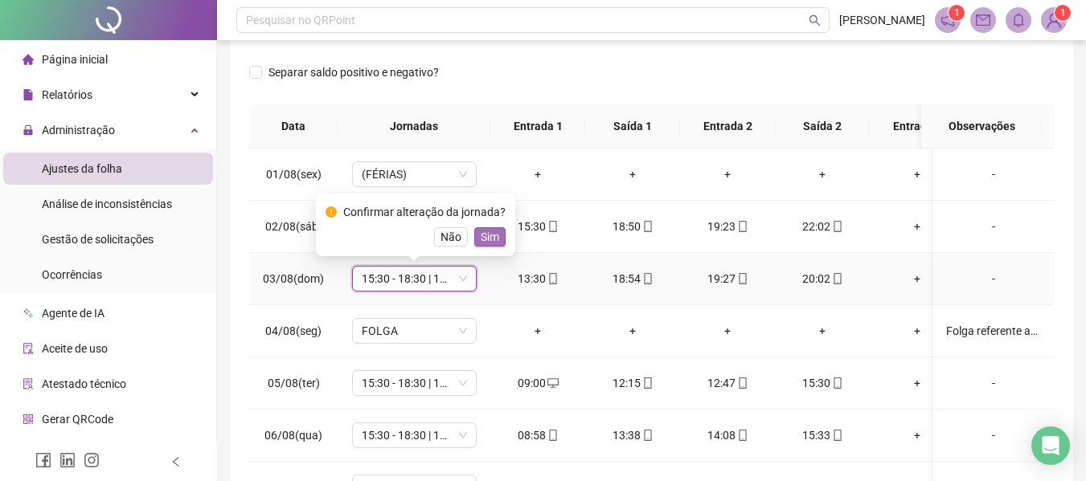
click at [490, 235] on span "Sim" at bounding box center [490, 237] width 18 height 18
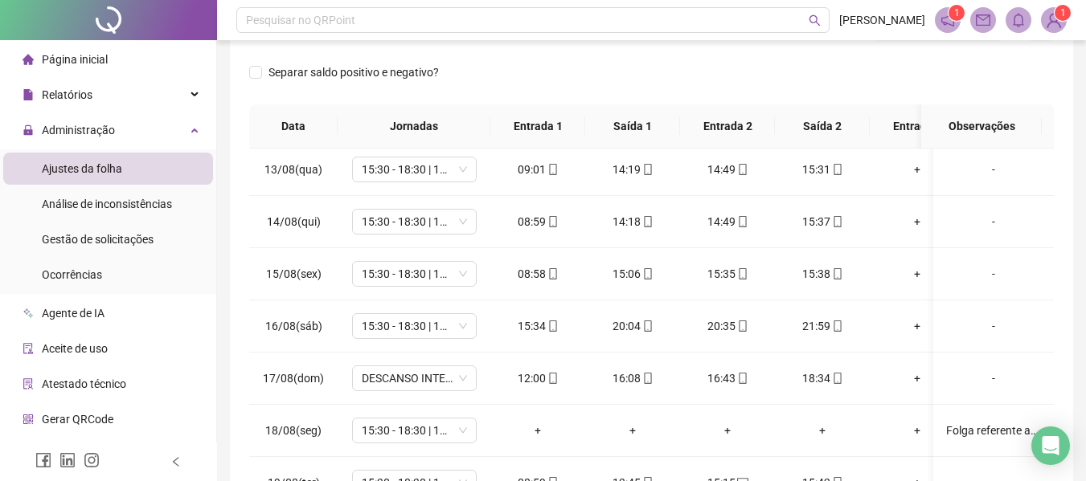
scroll to position [643, 0]
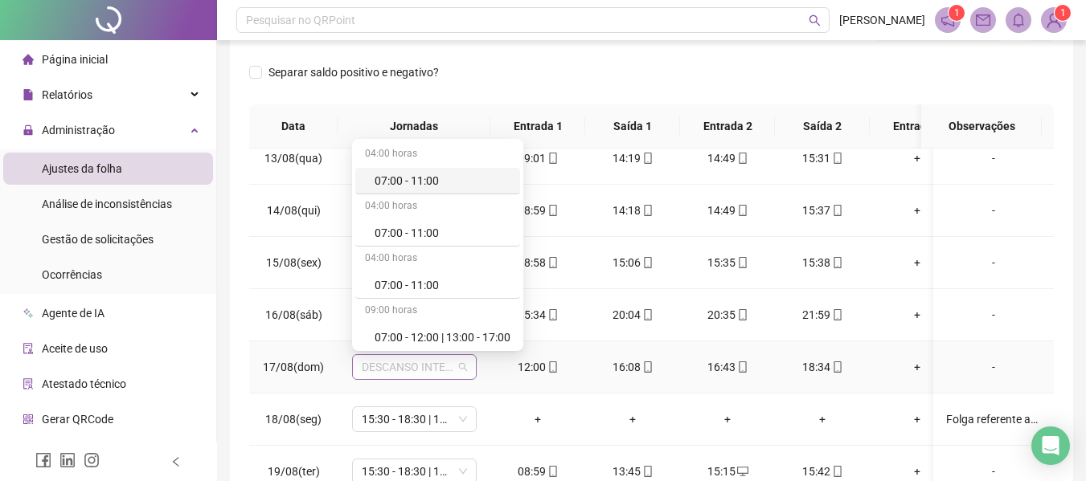
click at [463, 366] on span "DESCANSO INTER-JORNADA" at bounding box center [414, 367] width 105 height 24
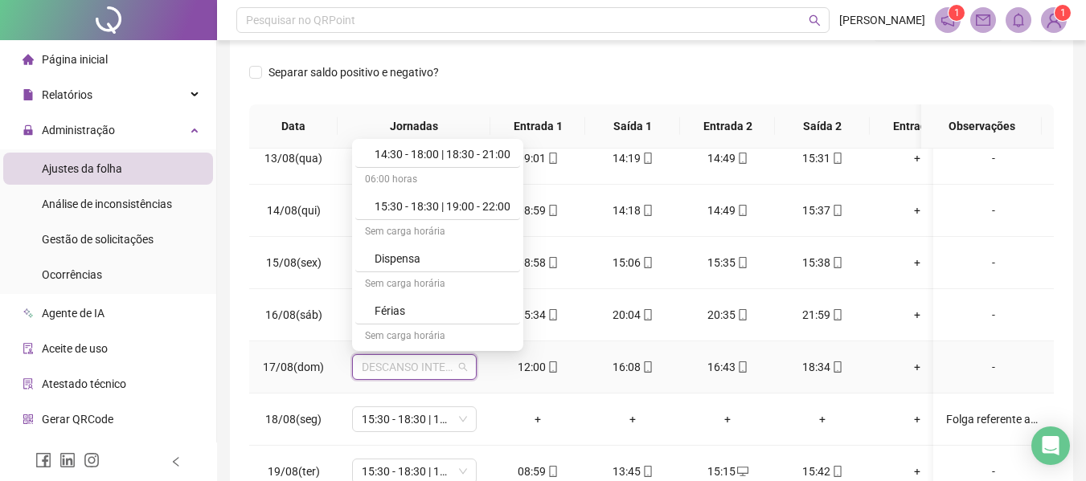
scroll to position [1817, 0]
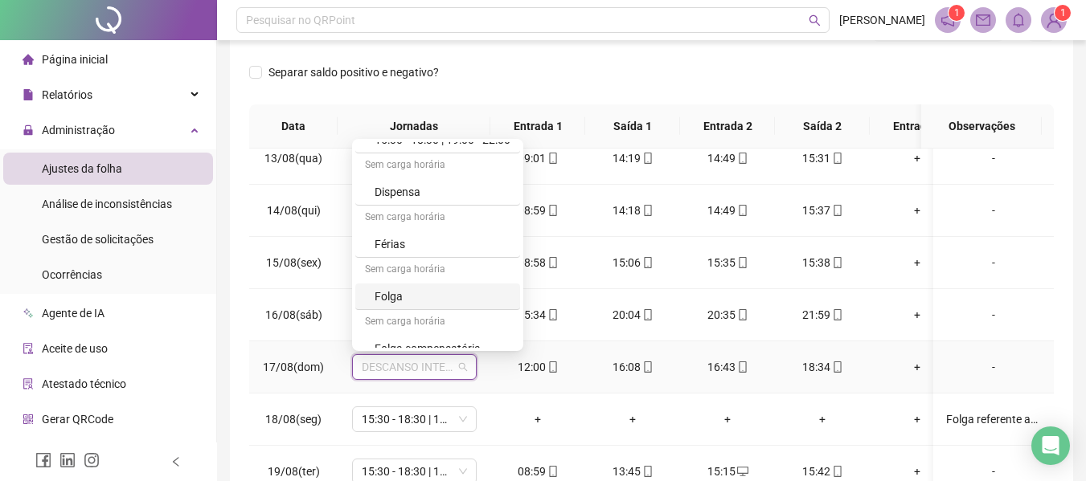
click at [497, 296] on div "Folga" at bounding box center [442, 297] width 136 height 18
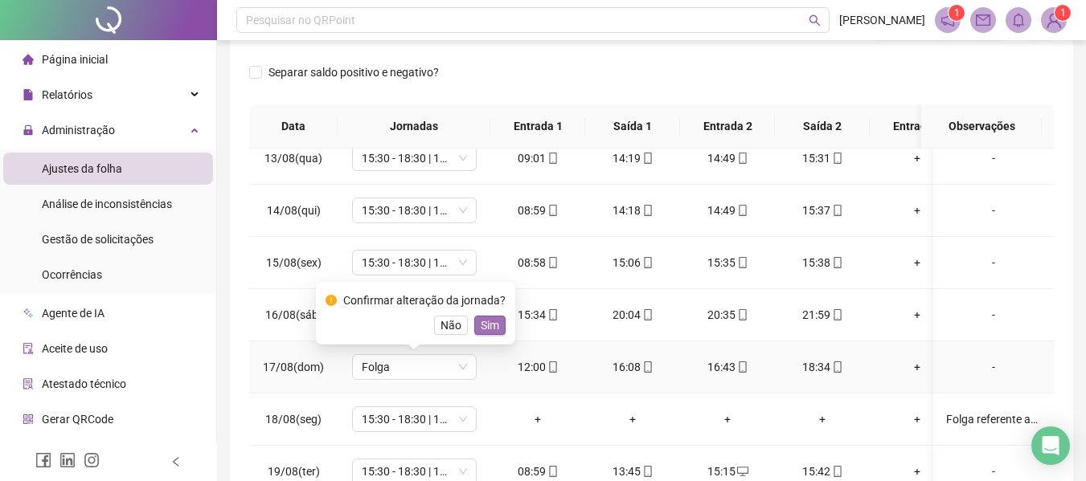
click at [491, 318] on span "Sim" at bounding box center [490, 326] width 18 height 18
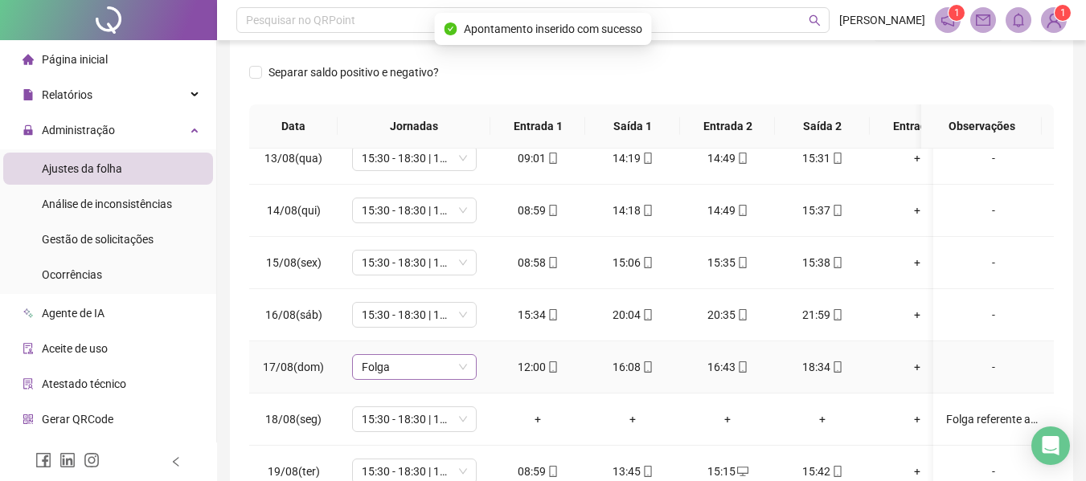
click at [460, 368] on span "Folga" at bounding box center [414, 367] width 105 height 24
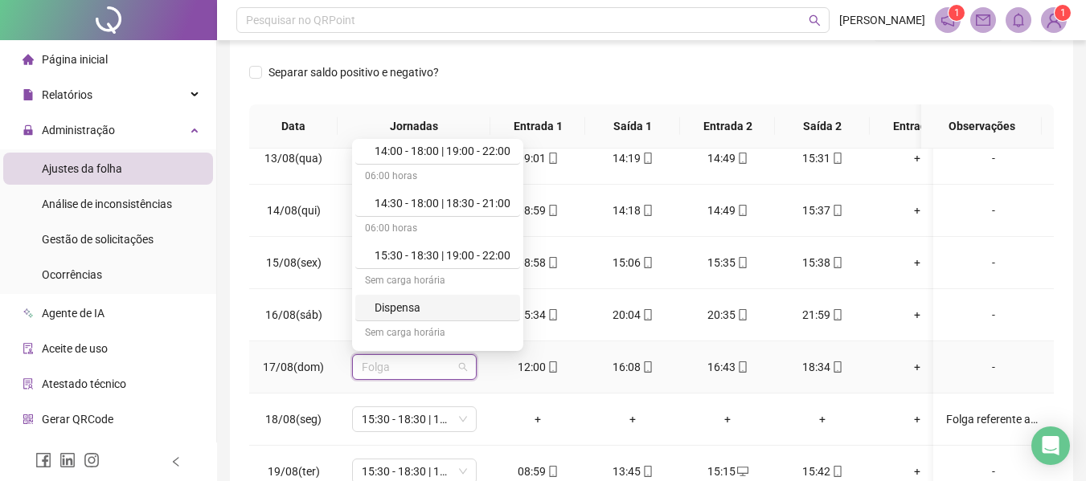
scroll to position [1736, 0]
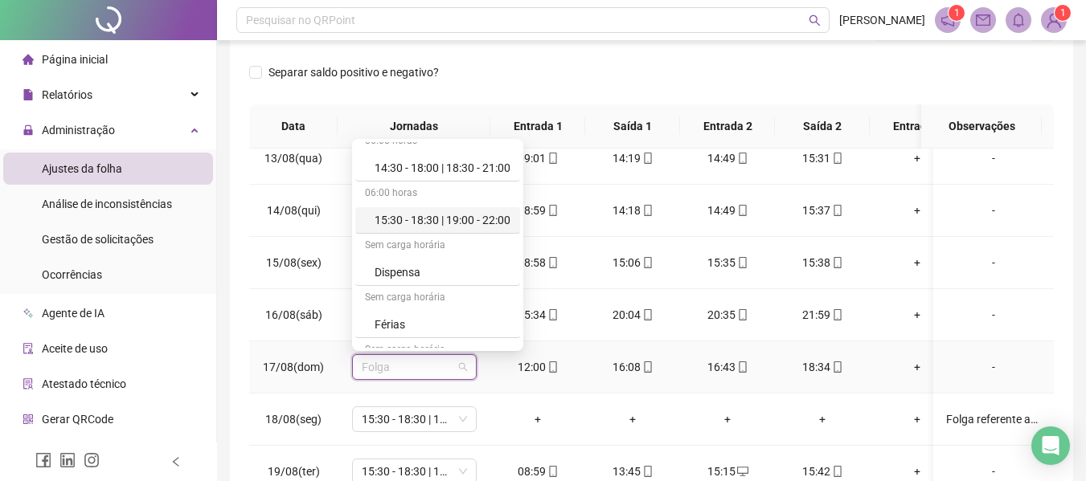
click at [497, 213] on div "15:30 - 18:30 | 19:00 - 22:00" at bounding box center [442, 220] width 136 height 18
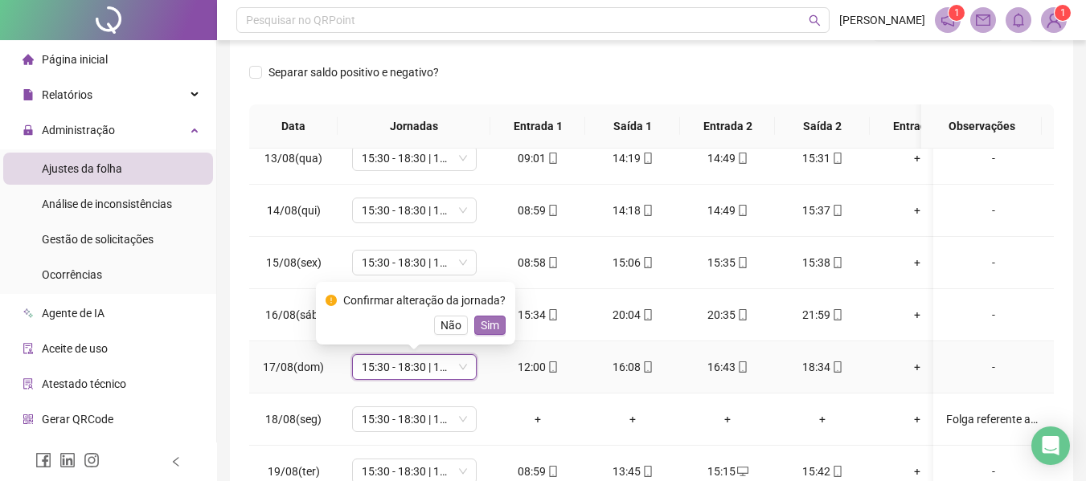
click at [495, 329] on span "Sim" at bounding box center [490, 326] width 18 height 18
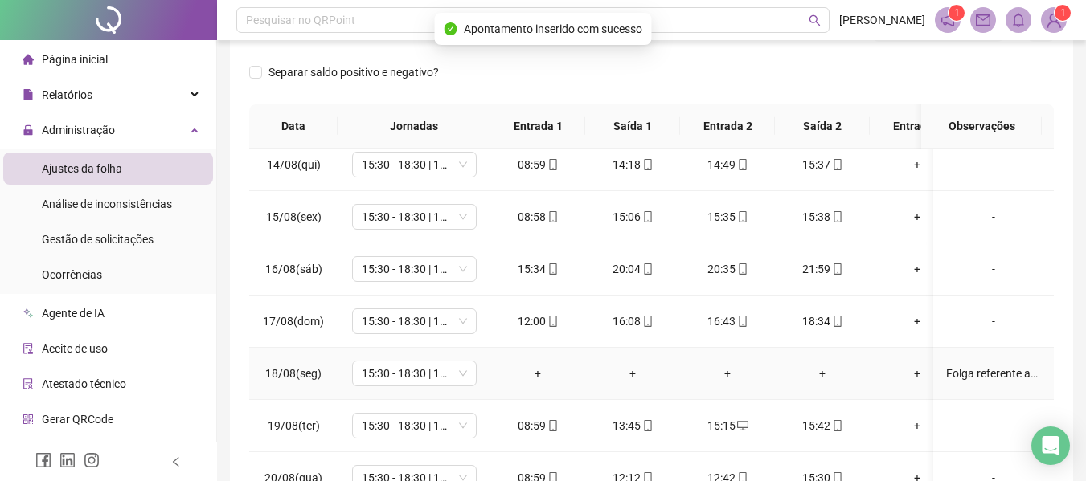
scroll to position [714, 0]
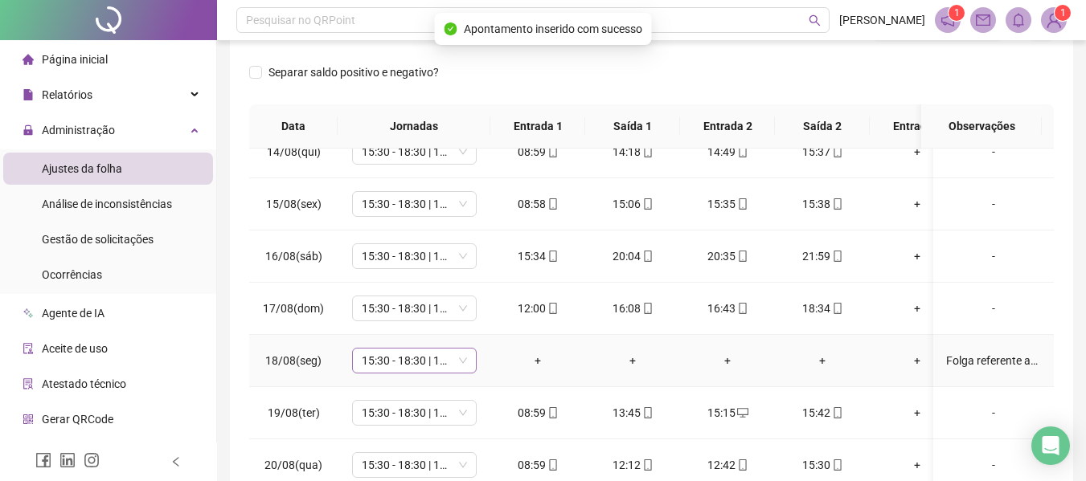
click at [460, 349] on span "15:30 - 18:30 | 19:00 - 22:00" at bounding box center [414, 361] width 105 height 24
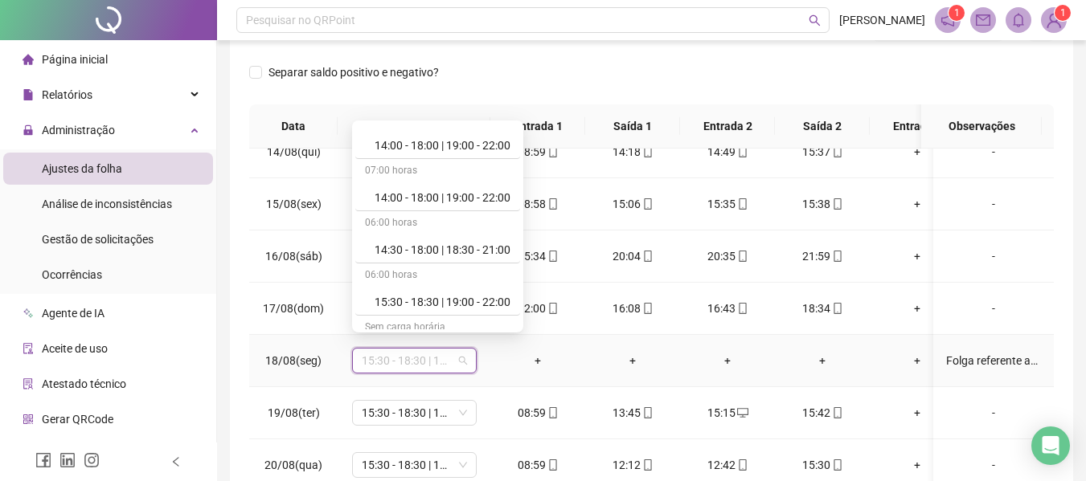
scroll to position [1884, 0]
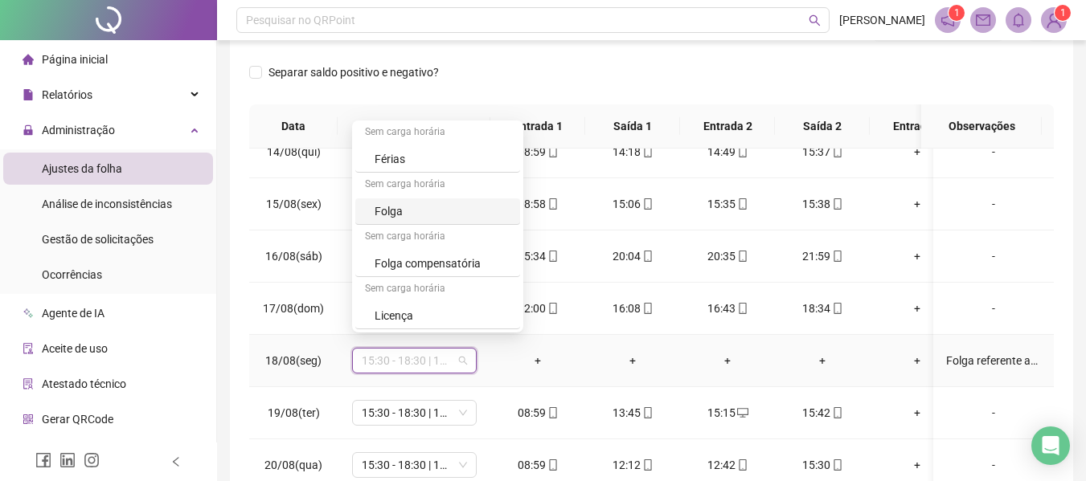
click at [457, 208] on div "Folga" at bounding box center [442, 211] width 136 height 18
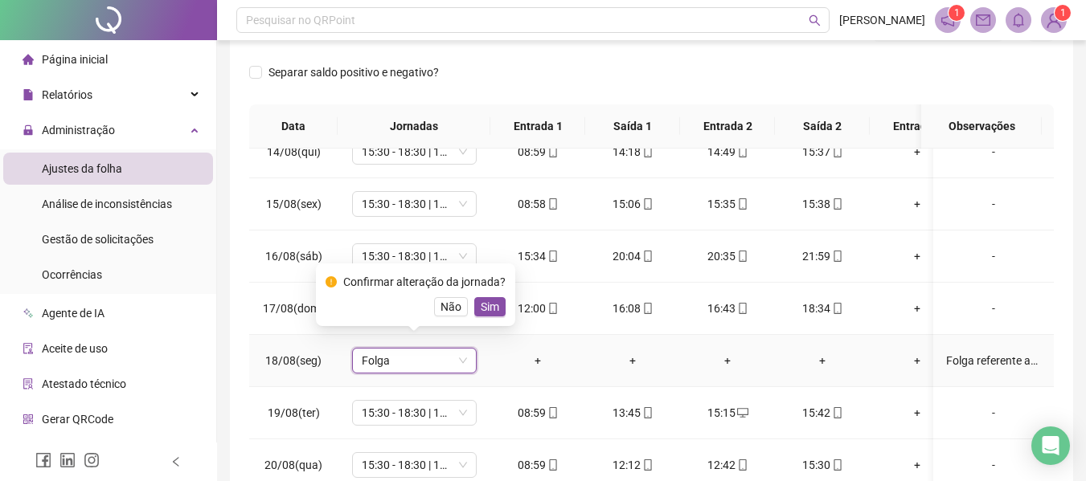
click at [492, 305] on span "Sim" at bounding box center [490, 307] width 18 height 18
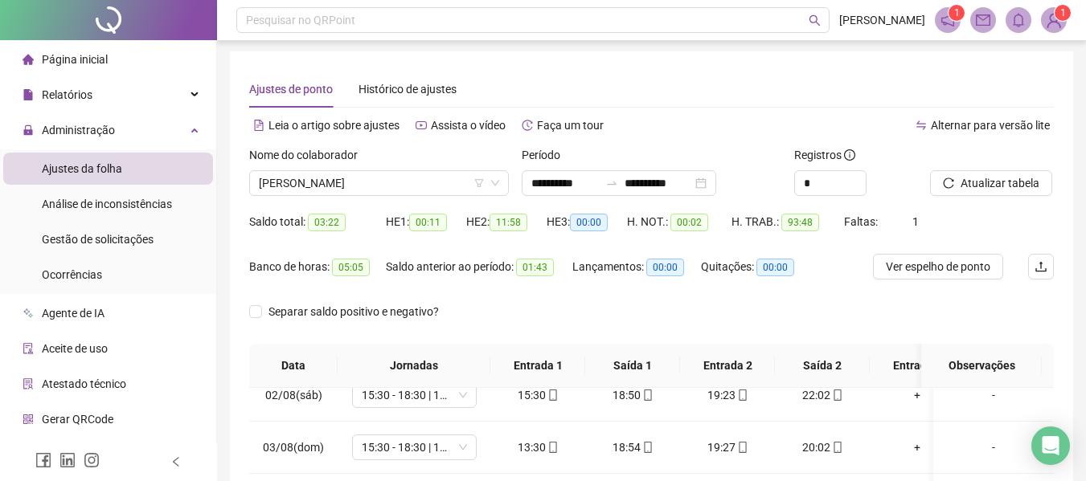
scroll to position [0, 0]
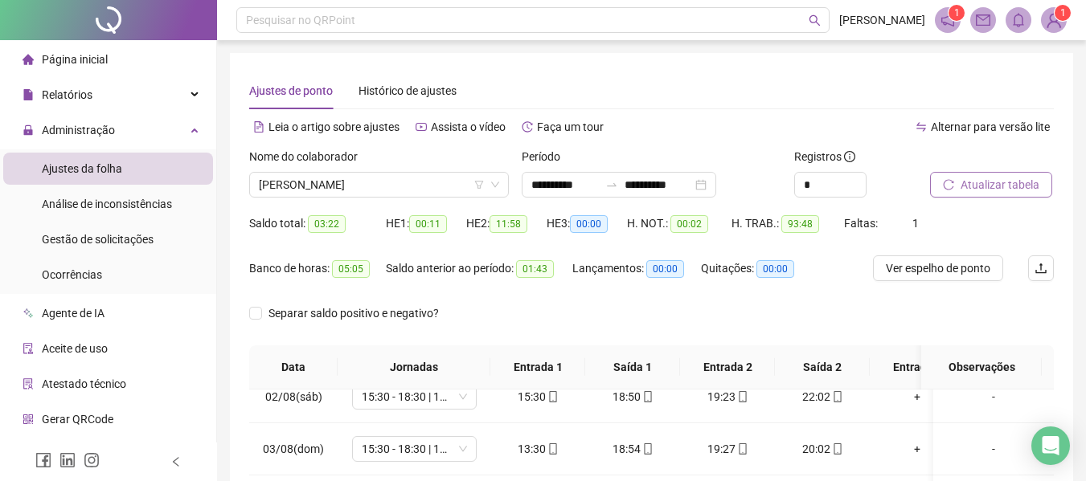
click at [1012, 185] on span "Atualizar tabela" at bounding box center [999, 185] width 79 height 18
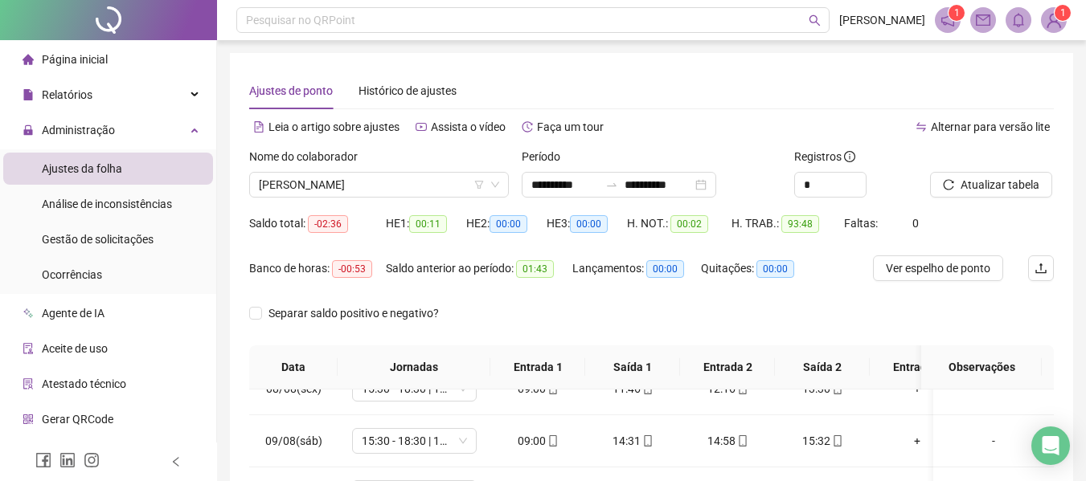
click at [1061, 21] on img at bounding box center [1053, 20] width 24 height 24
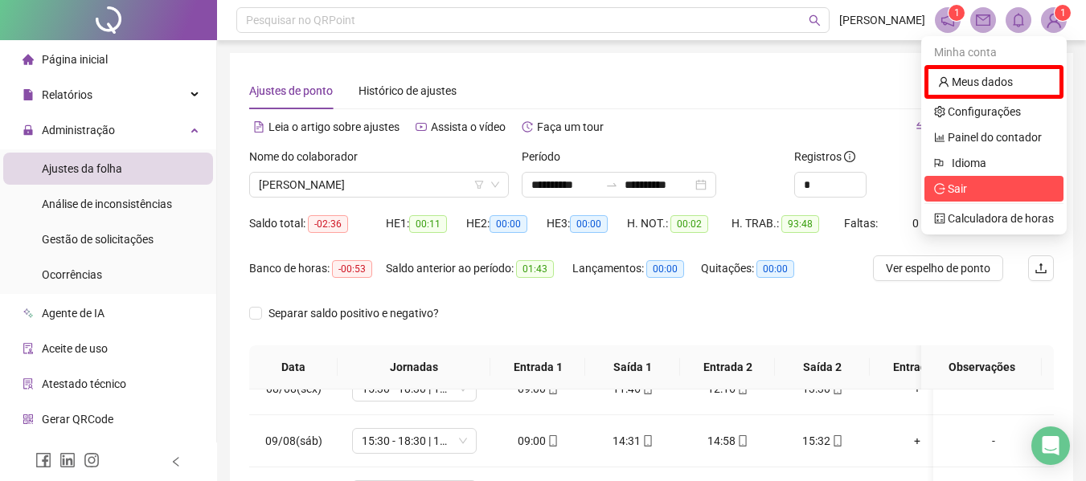
click at [980, 185] on span "Sair" at bounding box center [994, 189] width 120 height 18
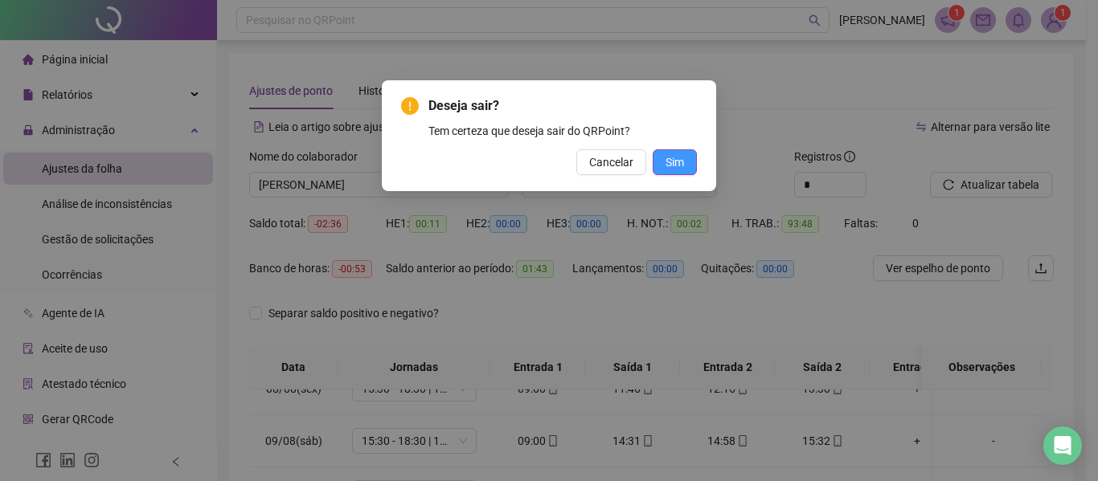
click at [687, 166] on button "Sim" at bounding box center [674, 162] width 44 height 26
